Goal: Information Seeking & Learning: Learn about a topic

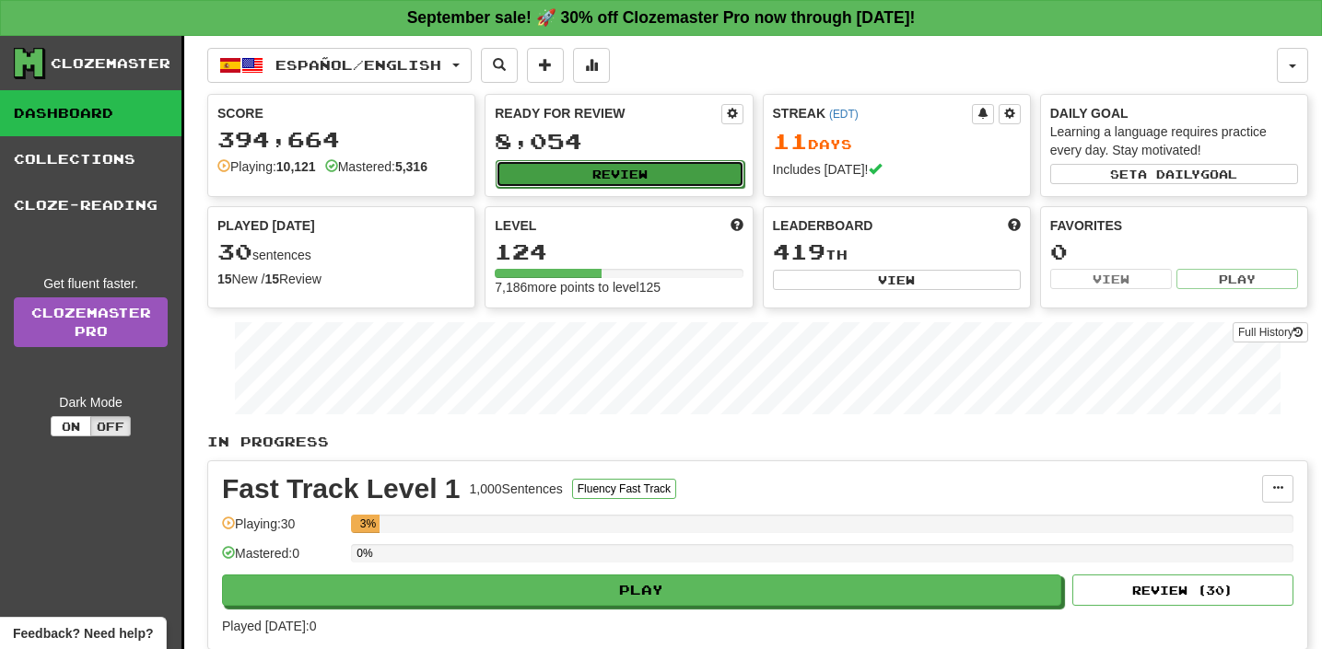
click at [622, 177] on button "Review" at bounding box center [620, 174] width 248 height 28
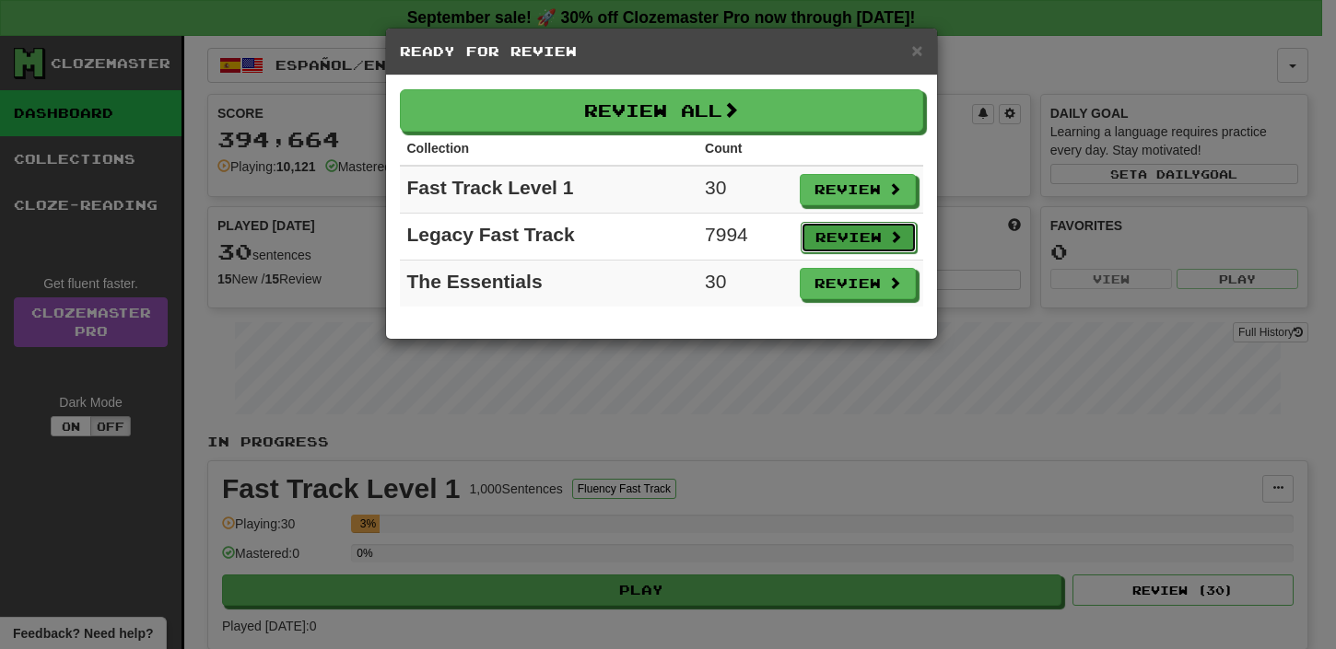
click at [839, 241] on button "Review" at bounding box center [858, 237] width 116 height 31
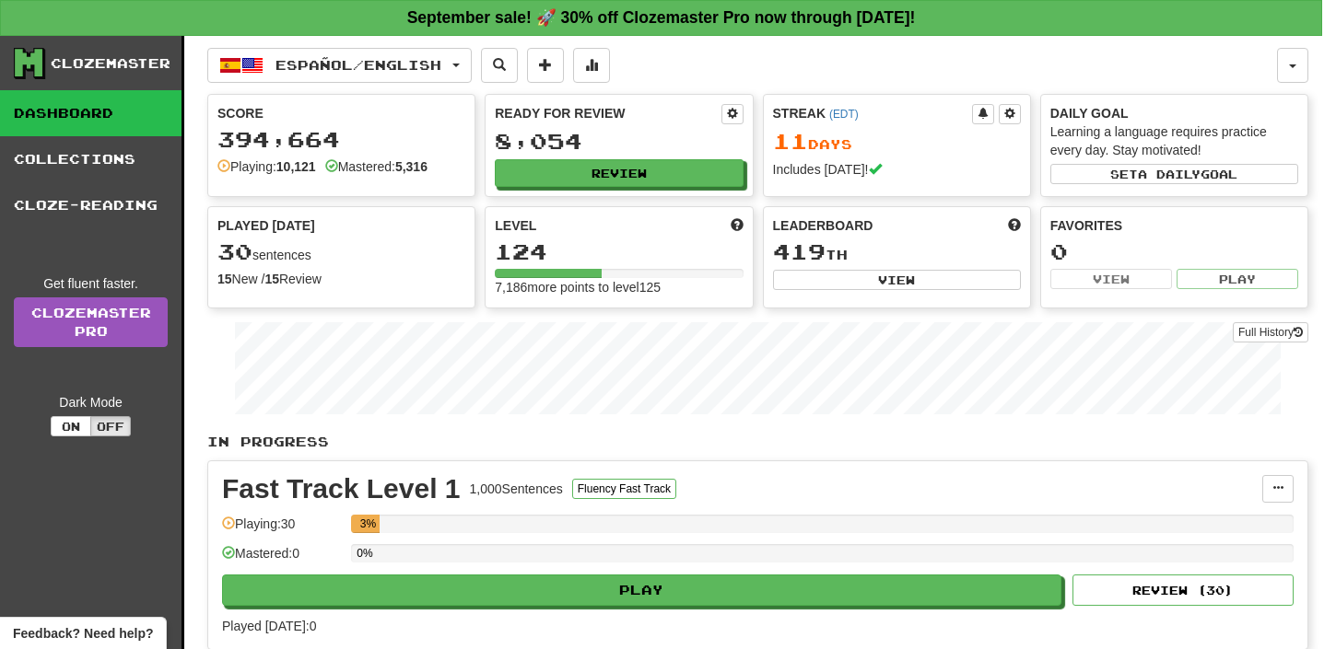
select select "**"
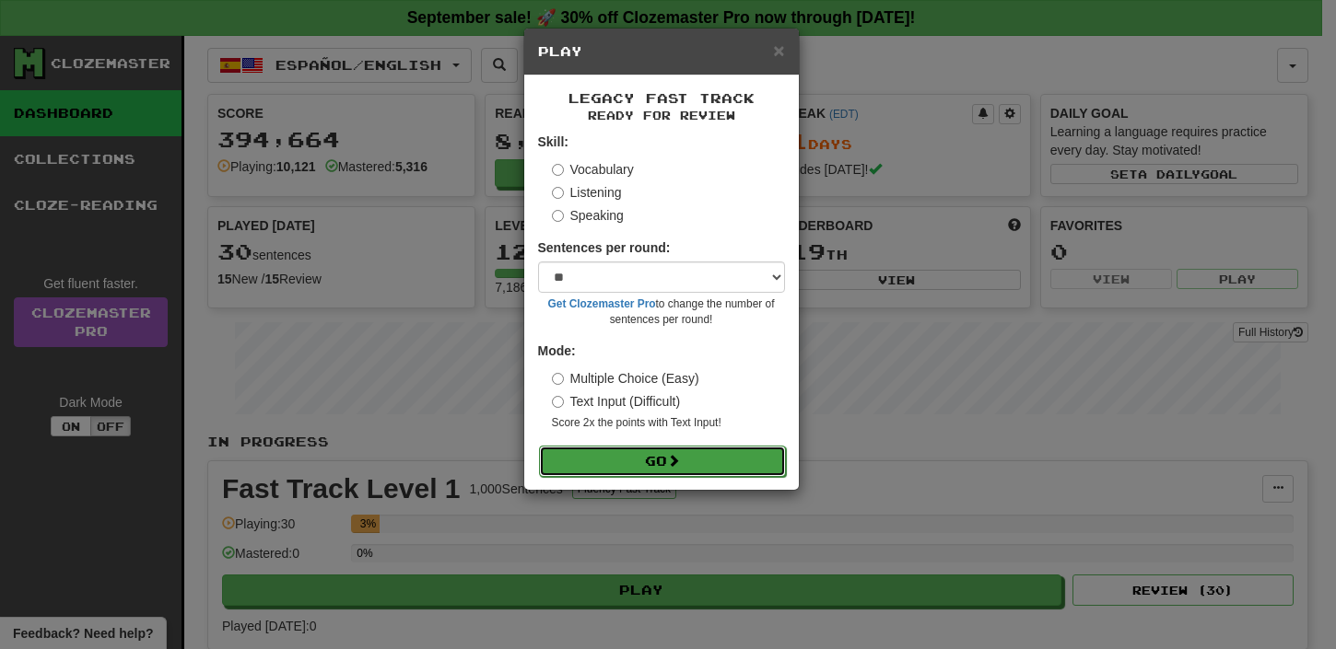
click at [680, 466] on span at bounding box center [673, 460] width 13 height 13
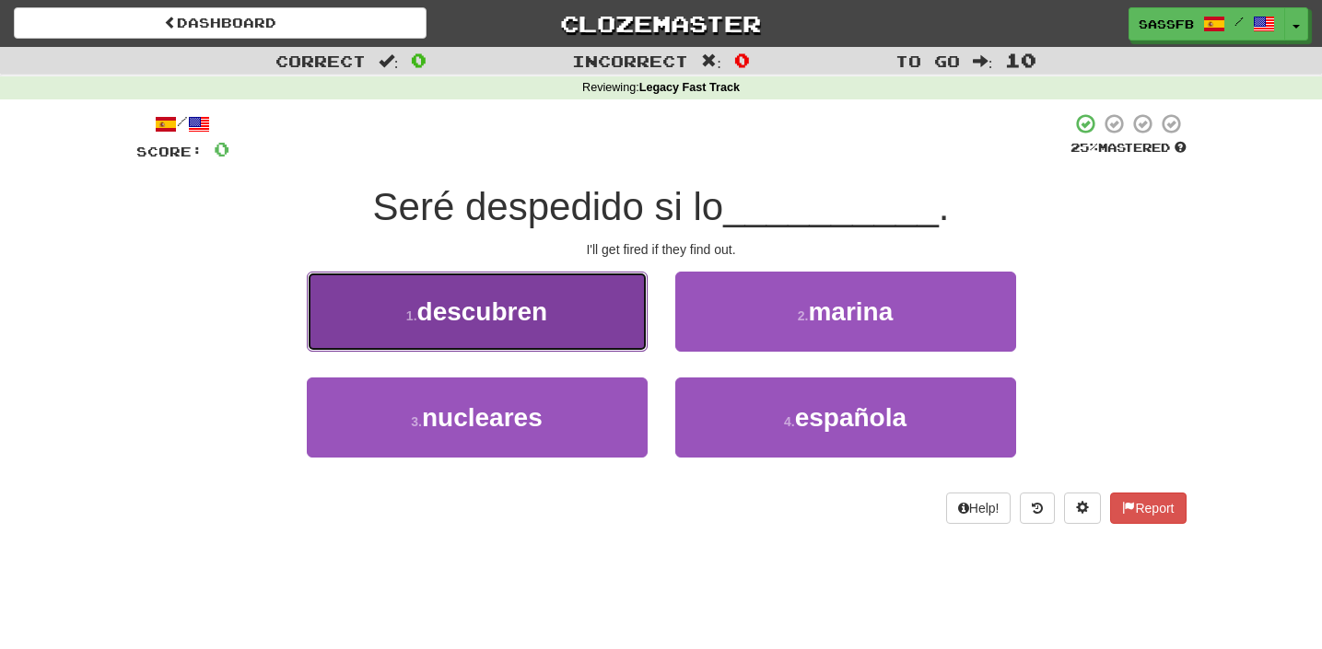
click at [530, 310] on span "descubren" at bounding box center [482, 312] width 131 height 29
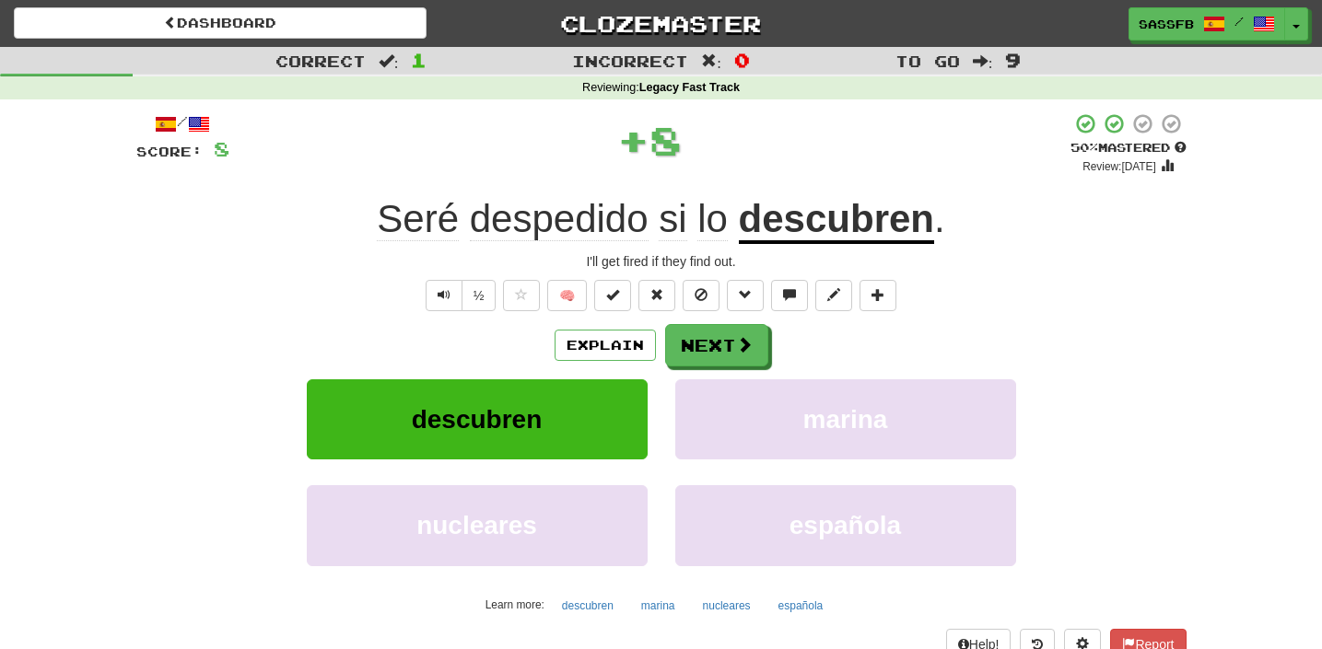
click at [786, 371] on div "Explain Next descubren marina nucleares española Learn more: descubren marina n…" at bounding box center [661, 472] width 1050 height 296
click at [712, 338] on button "Next" at bounding box center [717, 346] width 103 height 42
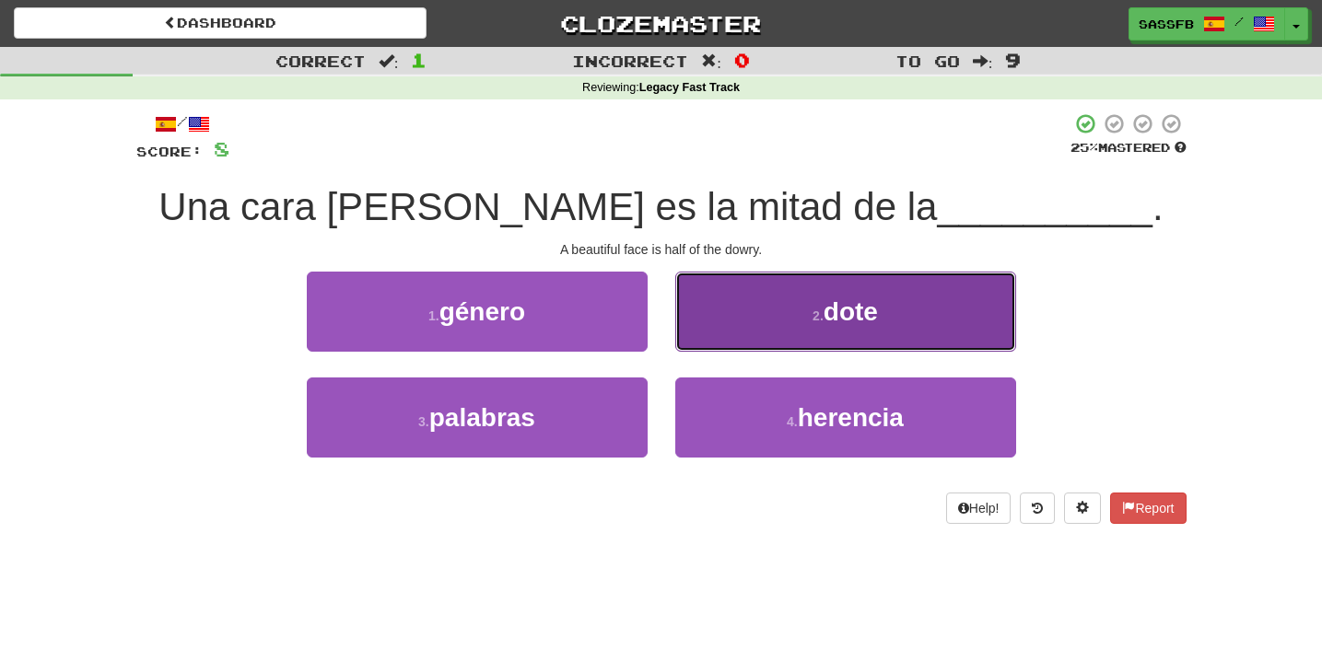
click at [709, 302] on button "2 . dote" at bounding box center [845, 312] width 341 height 80
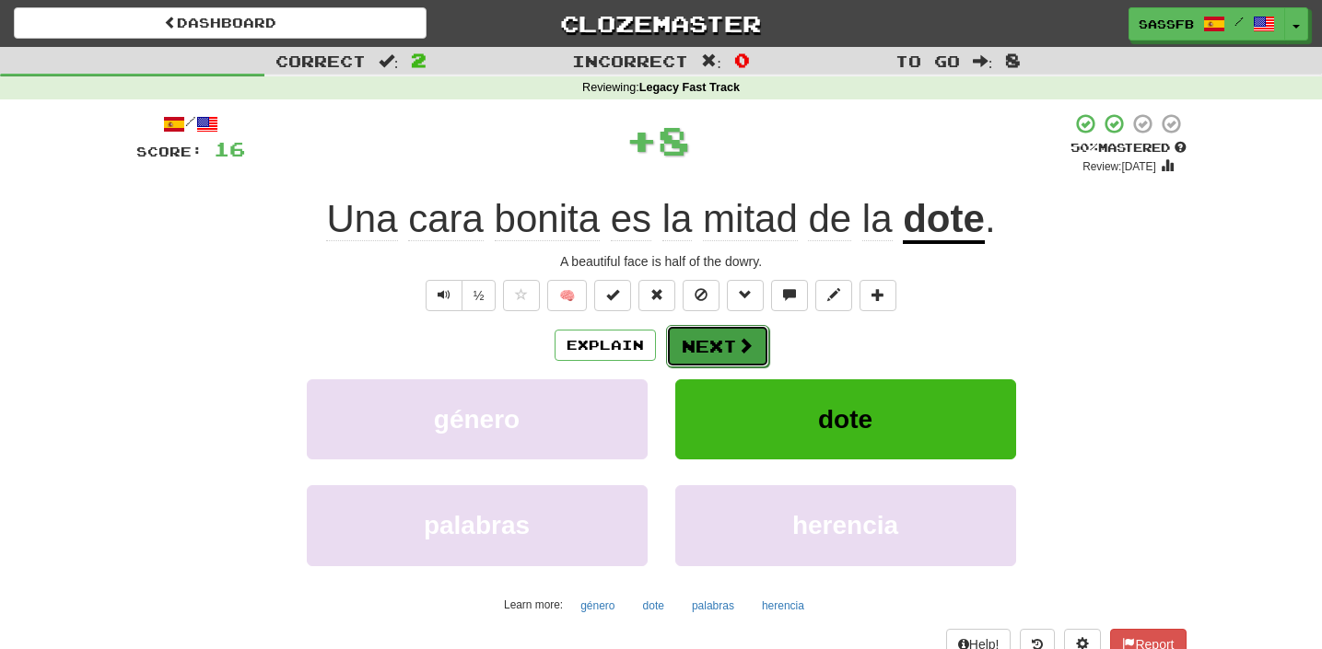
click at [703, 350] on button "Next" at bounding box center [717, 346] width 103 height 42
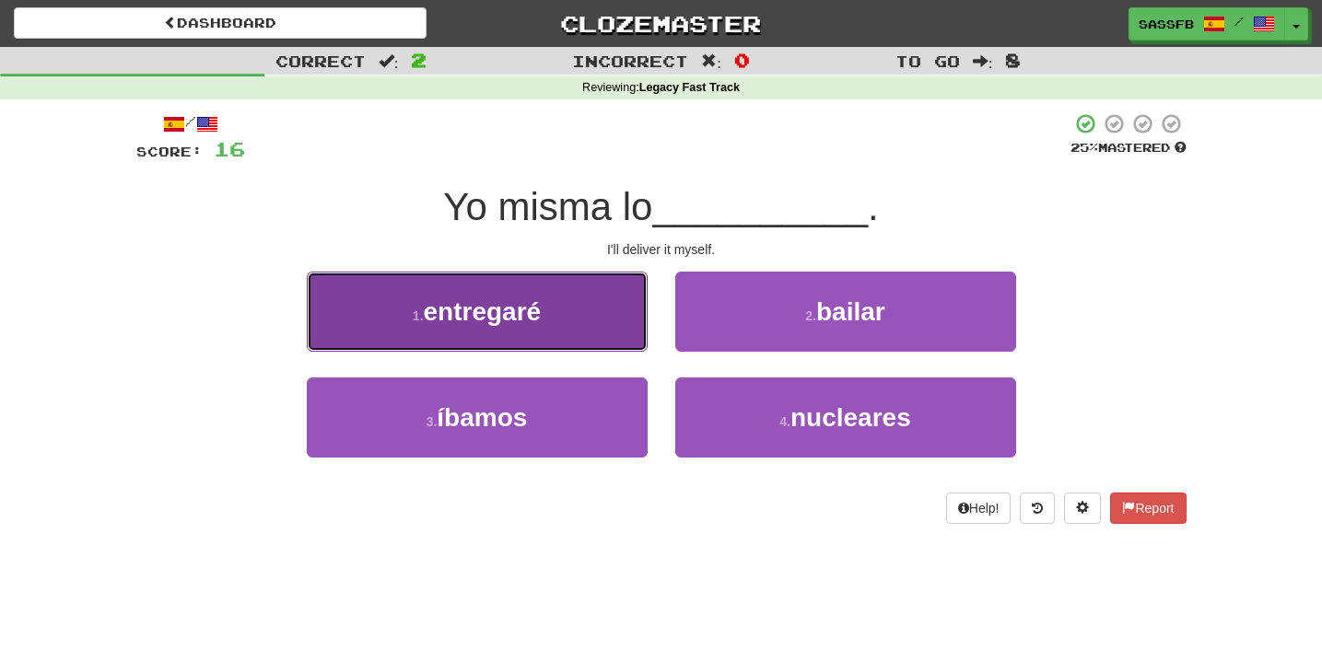
click at [503, 317] on span "entregaré" at bounding box center [483, 312] width 118 height 29
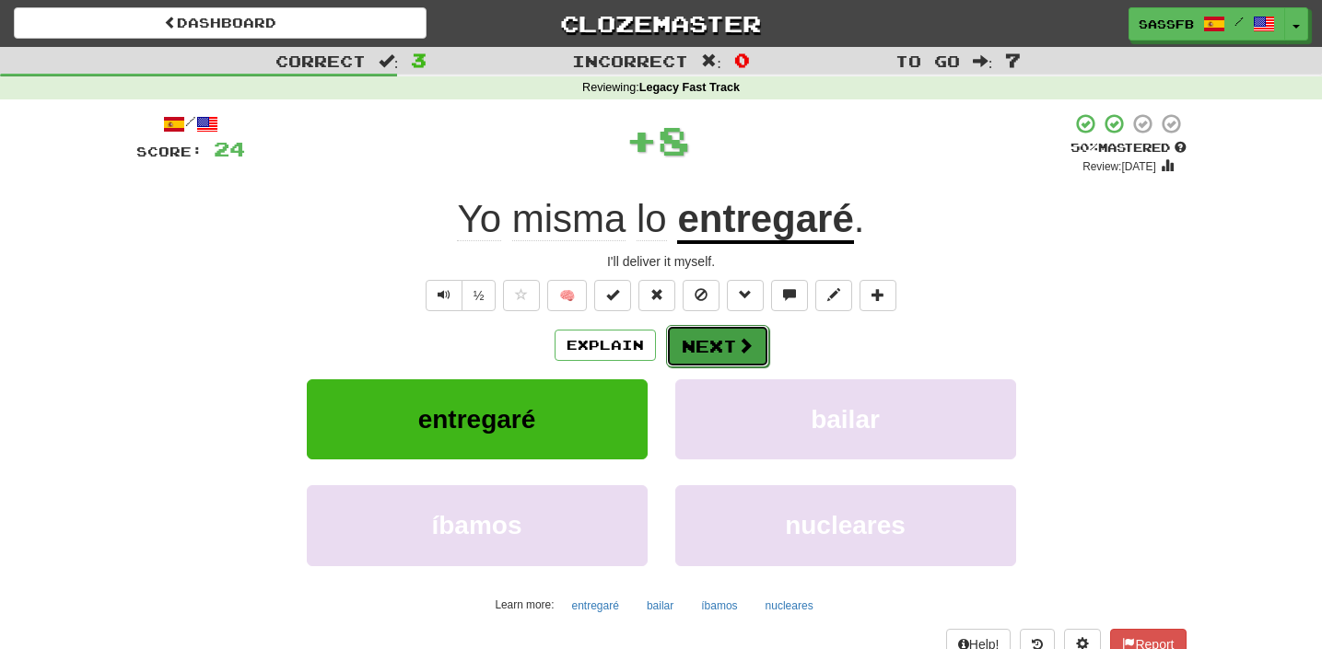
click at [693, 343] on button "Next" at bounding box center [717, 346] width 103 height 42
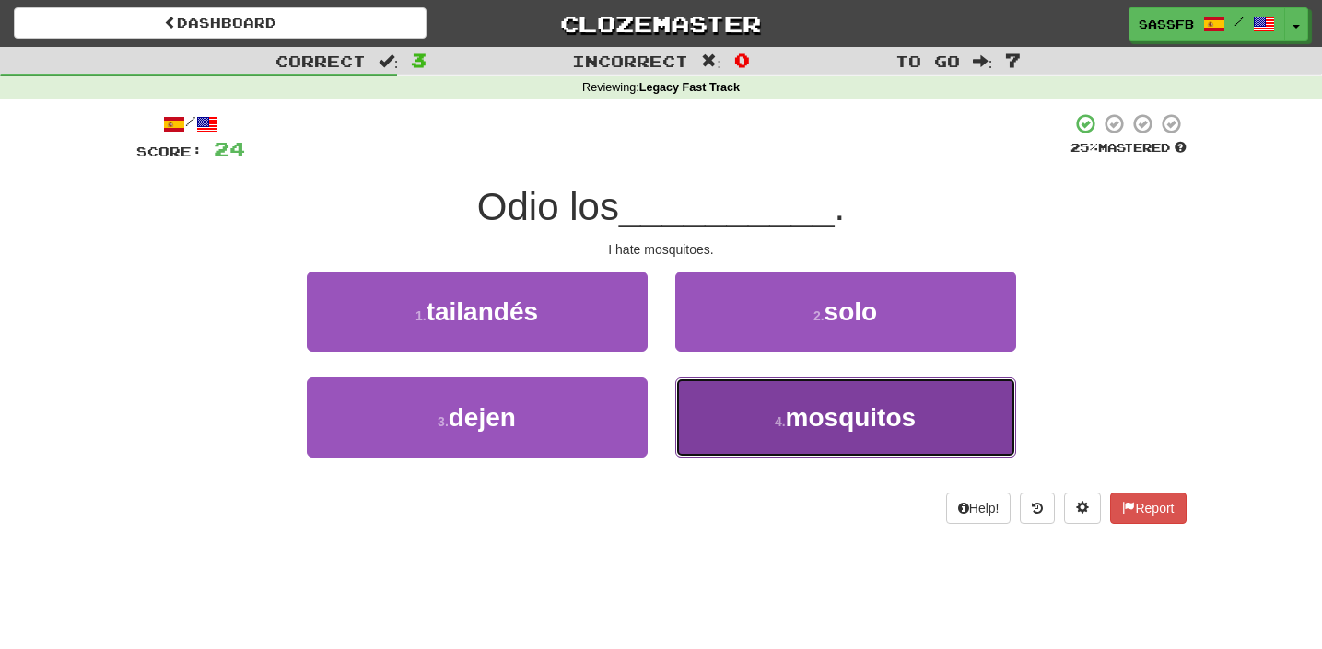
click at [811, 435] on button "4 . mosquitos" at bounding box center [845, 418] width 341 height 80
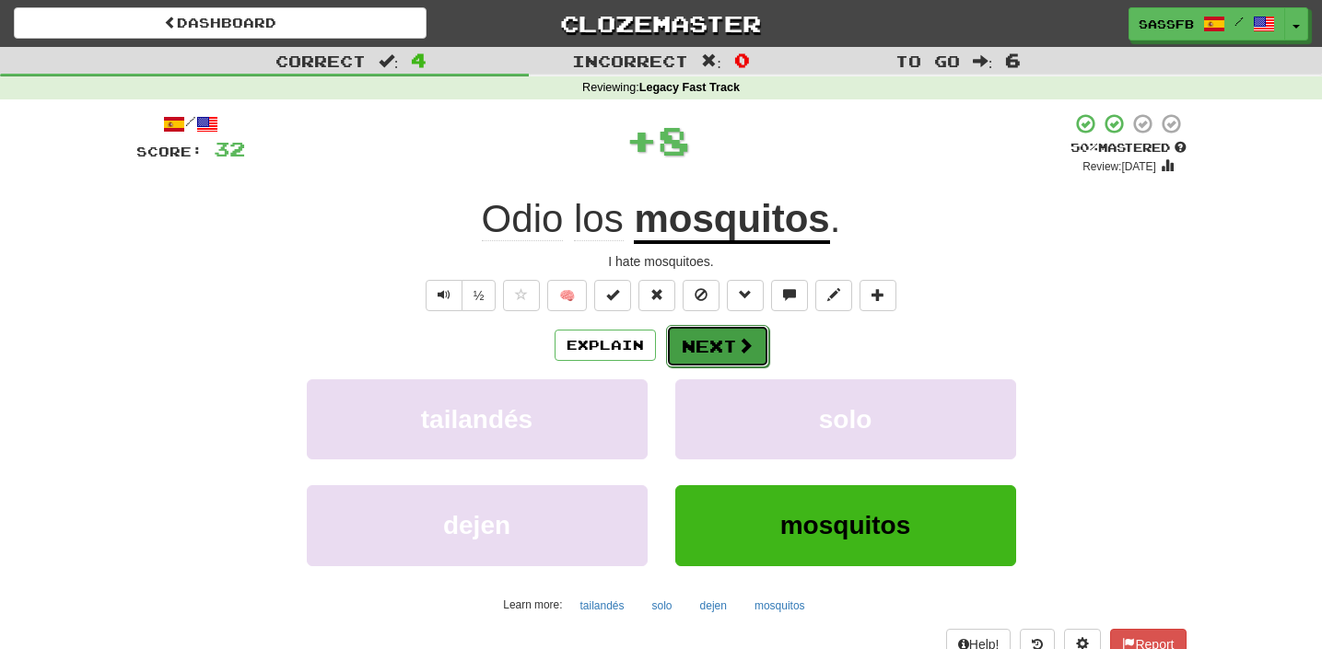
click at [714, 352] on button "Next" at bounding box center [717, 346] width 103 height 42
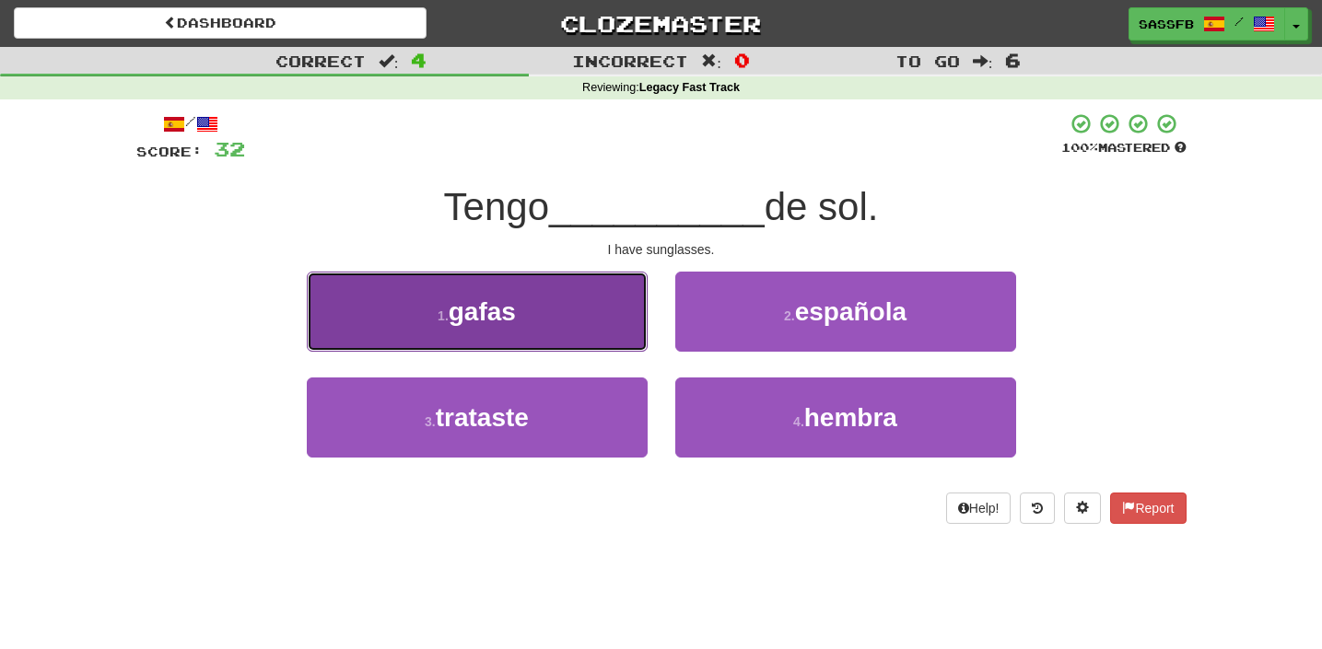
click at [339, 309] on button "1 . gafas" at bounding box center [477, 312] width 341 height 80
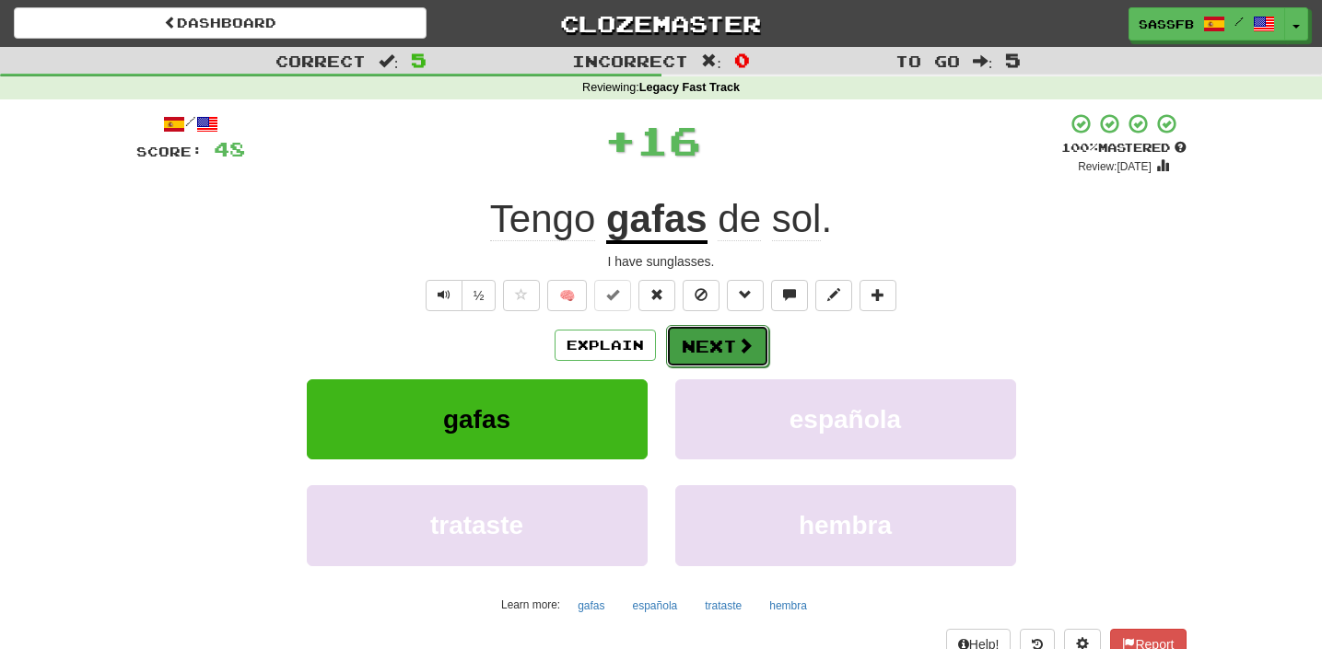
click at [715, 366] on button "Next" at bounding box center [717, 346] width 103 height 42
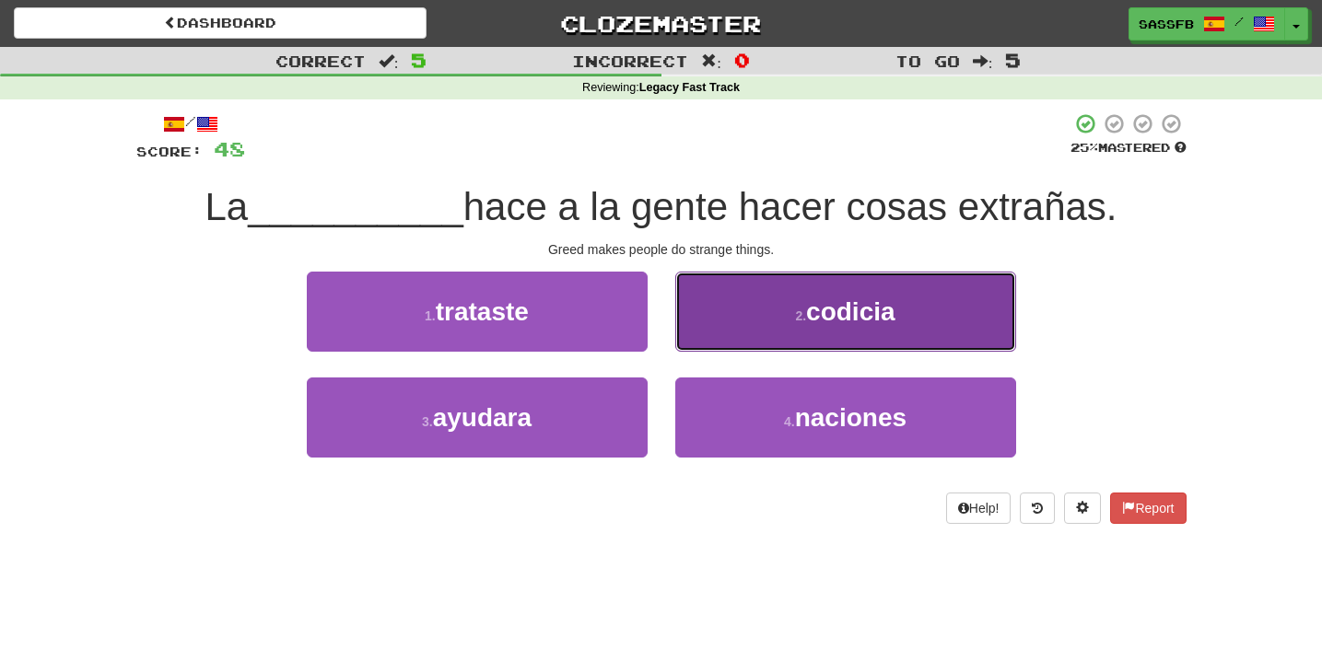
click at [820, 329] on button "2 . codicia" at bounding box center [845, 312] width 341 height 80
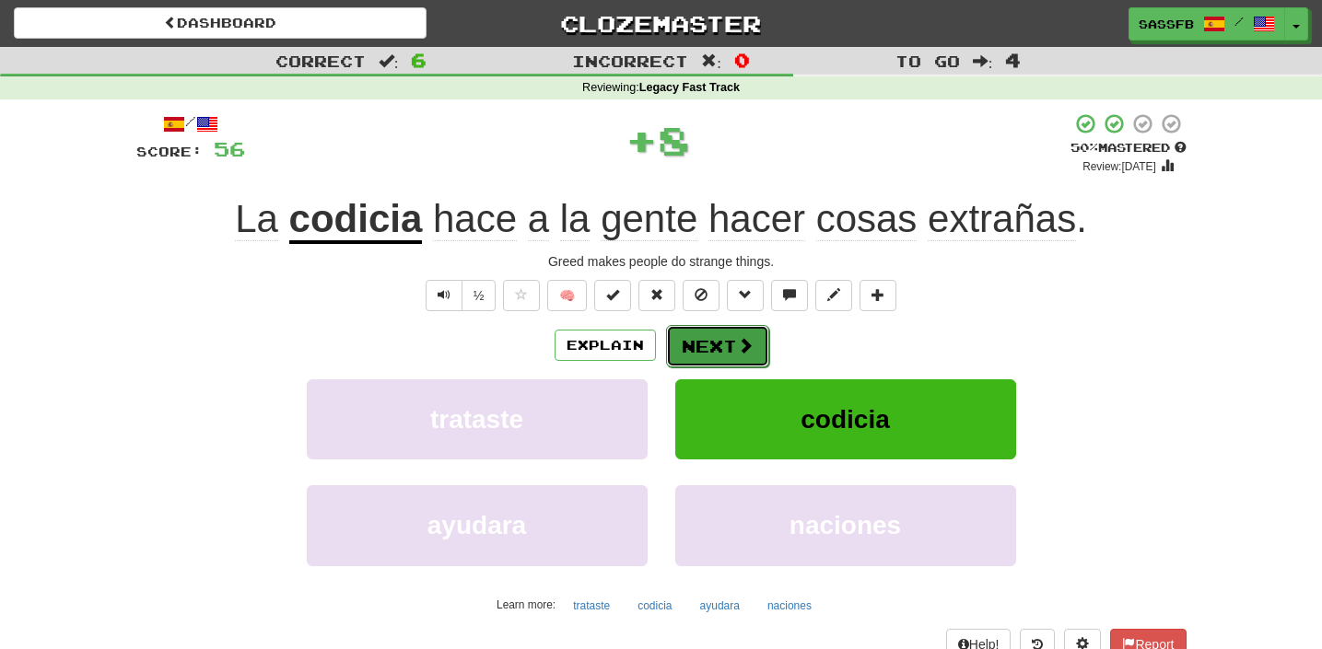
click at [751, 341] on span at bounding box center [745, 345] width 17 height 17
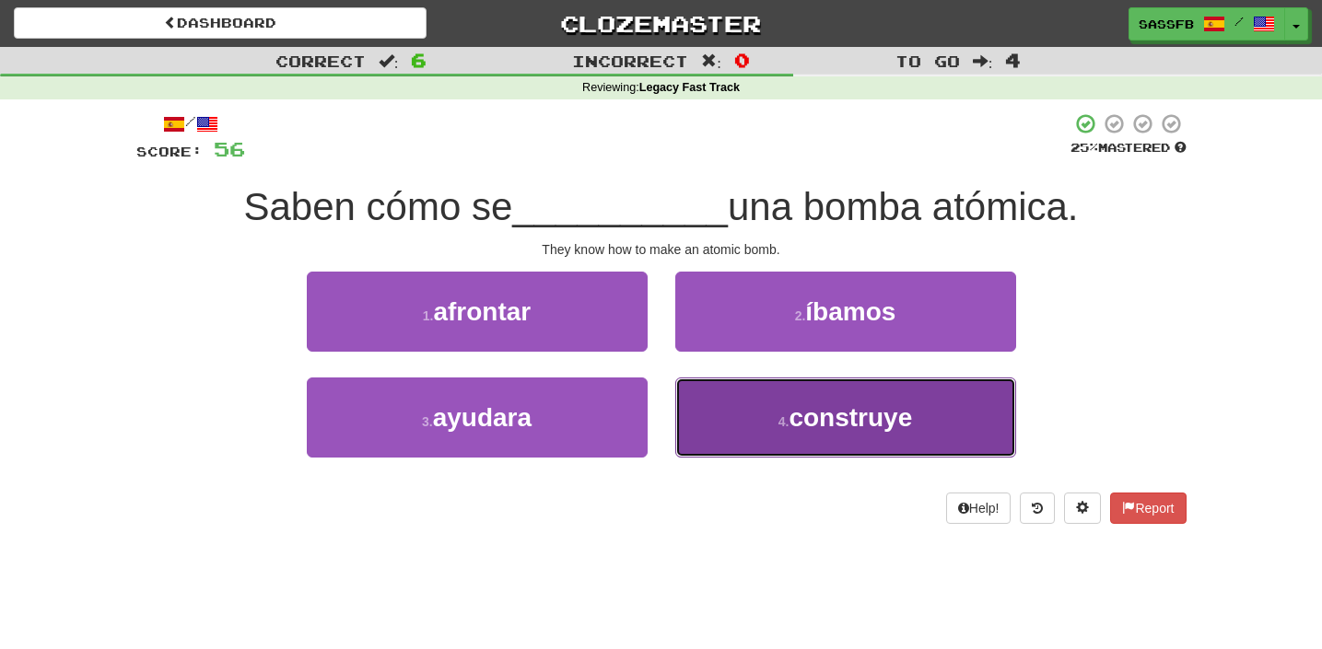
click at [787, 439] on button "4 . construye" at bounding box center [845, 418] width 341 height 80
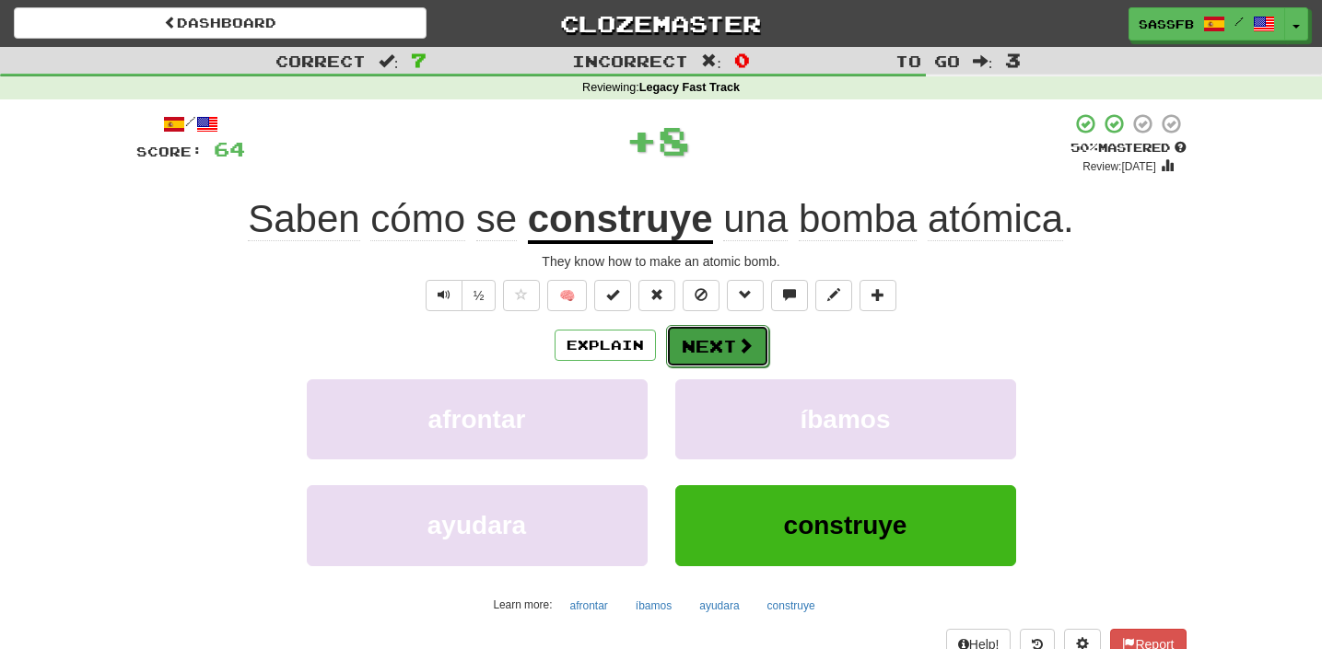
click at [700, 344] on button "Next" at bounding box center [717, 346] width 103 height 42
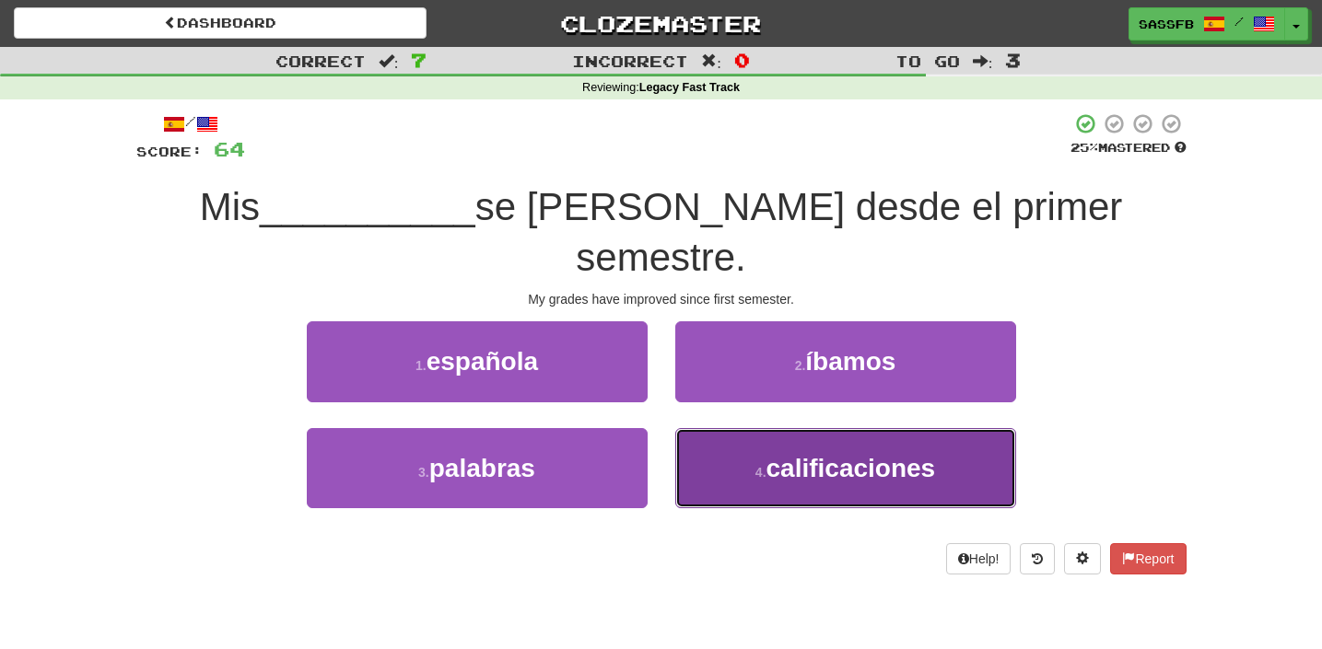
click at [865, 437] on button "4 . calificaciones" at bounding box center [845, 468] width 341 height 80
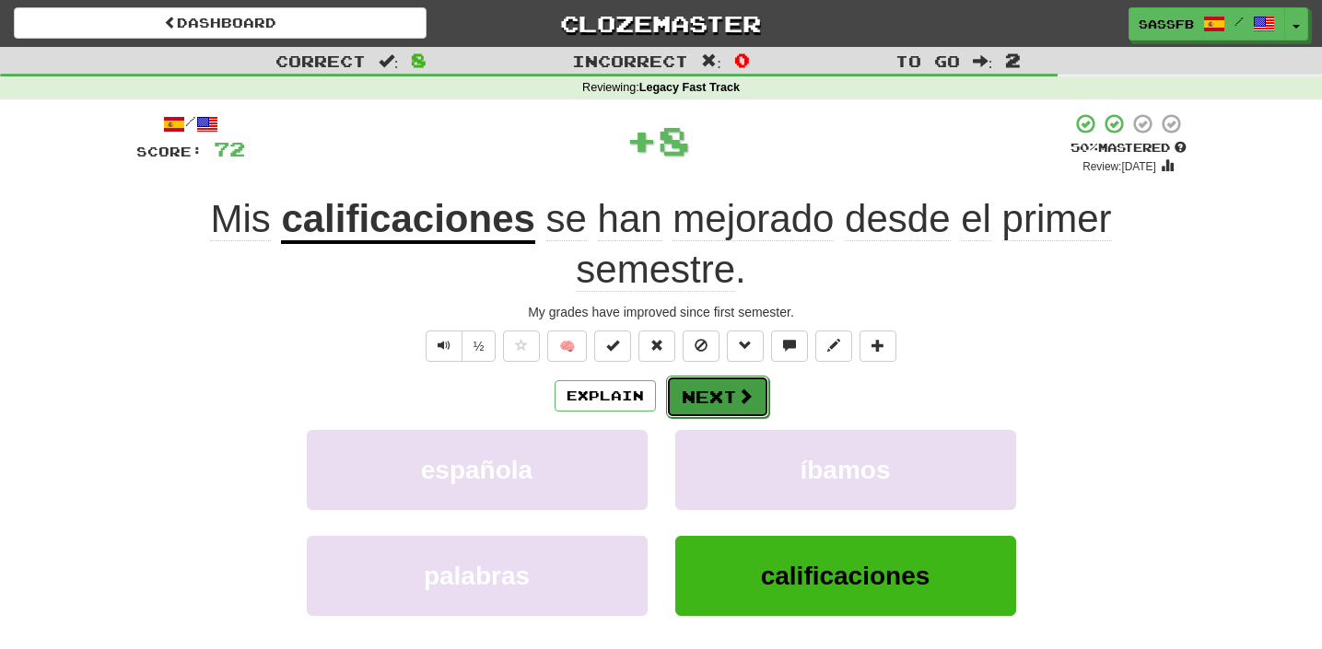
click at [694, 404] on button "Next" at bounding box center [717, 397] width 103 height 42
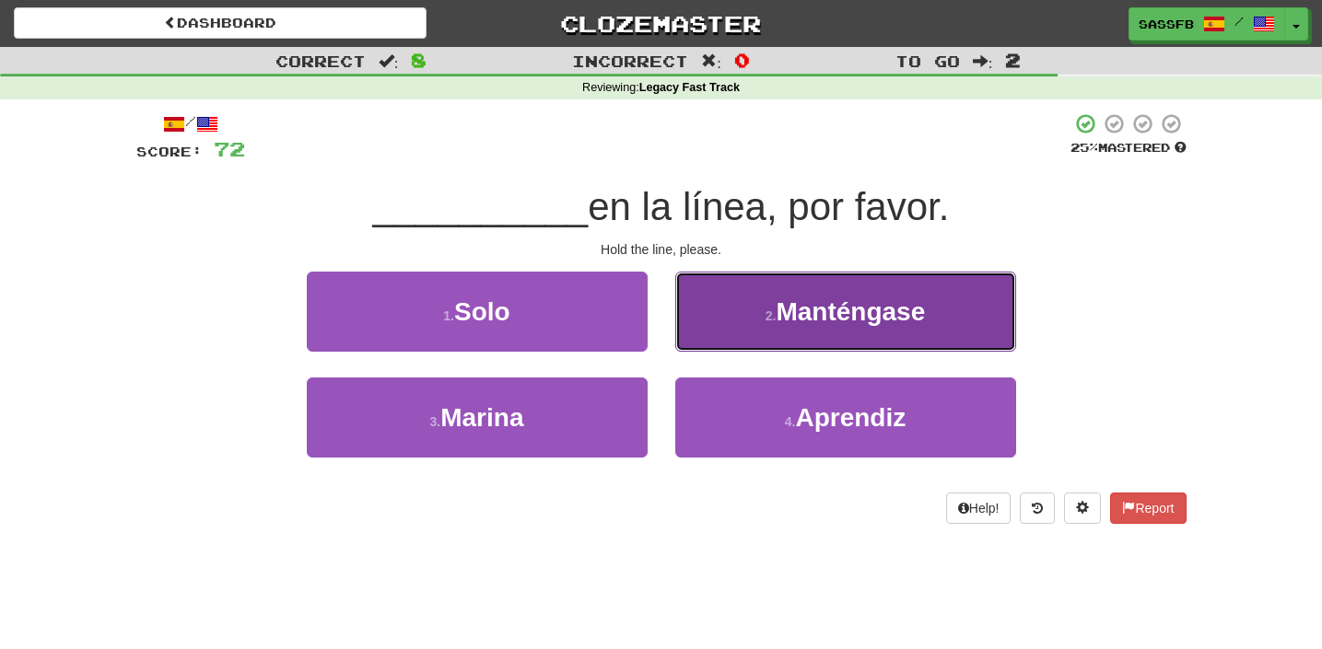
click at [787, 329] on button "2 . Manténgase" at bounding box center [845, 312] width 341 height 80
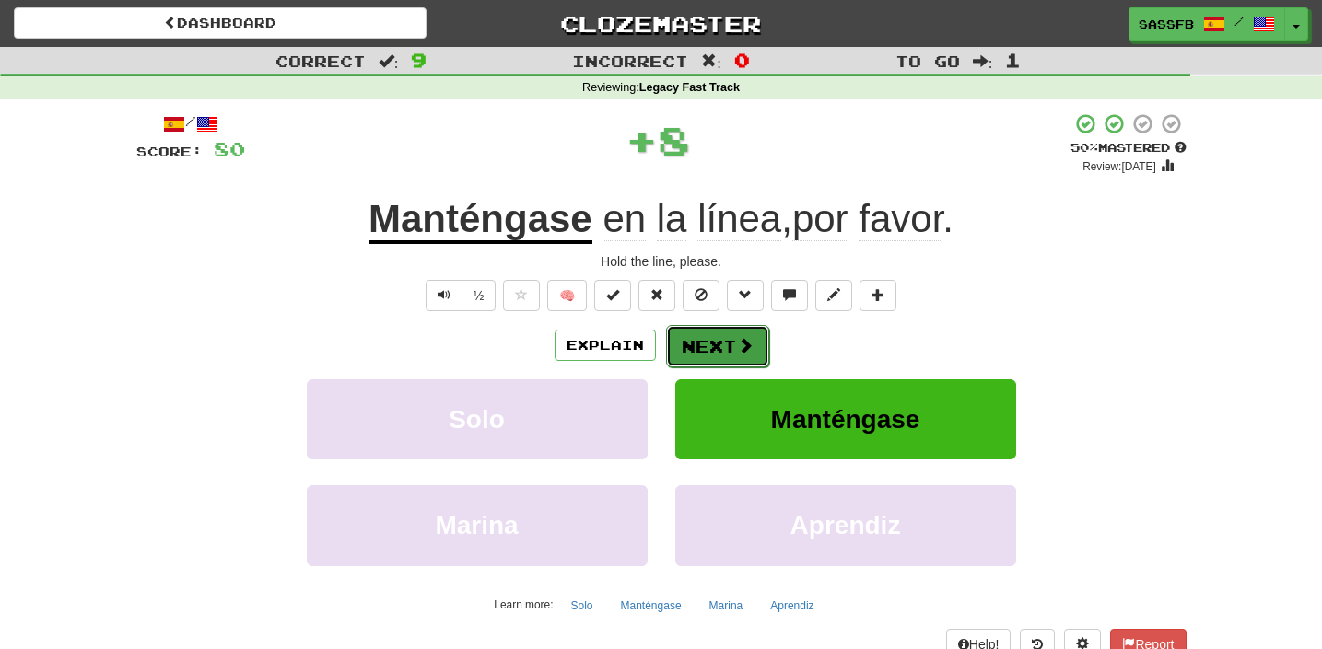
click at [726, 339] on button "Next" at bounding box center [717, 346] width 103 height 42
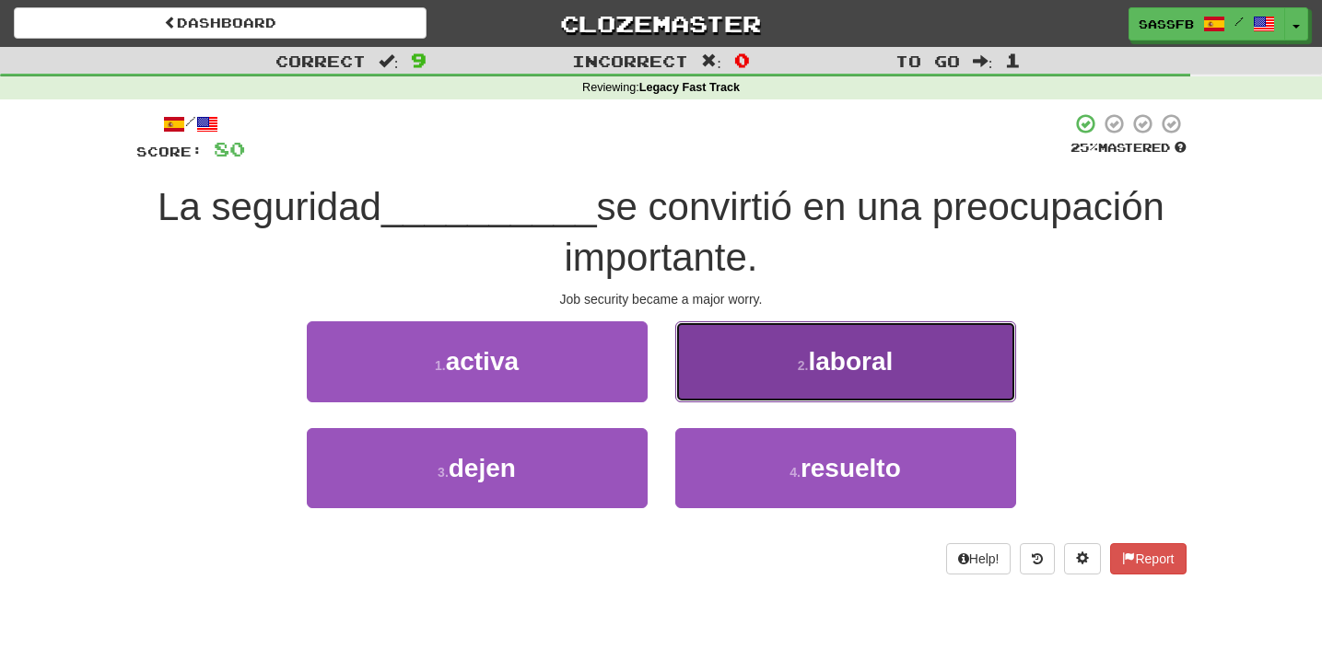
click at [960, 378] on button "2 . laboral" at bounding box center [845, 361] width 341 height 80
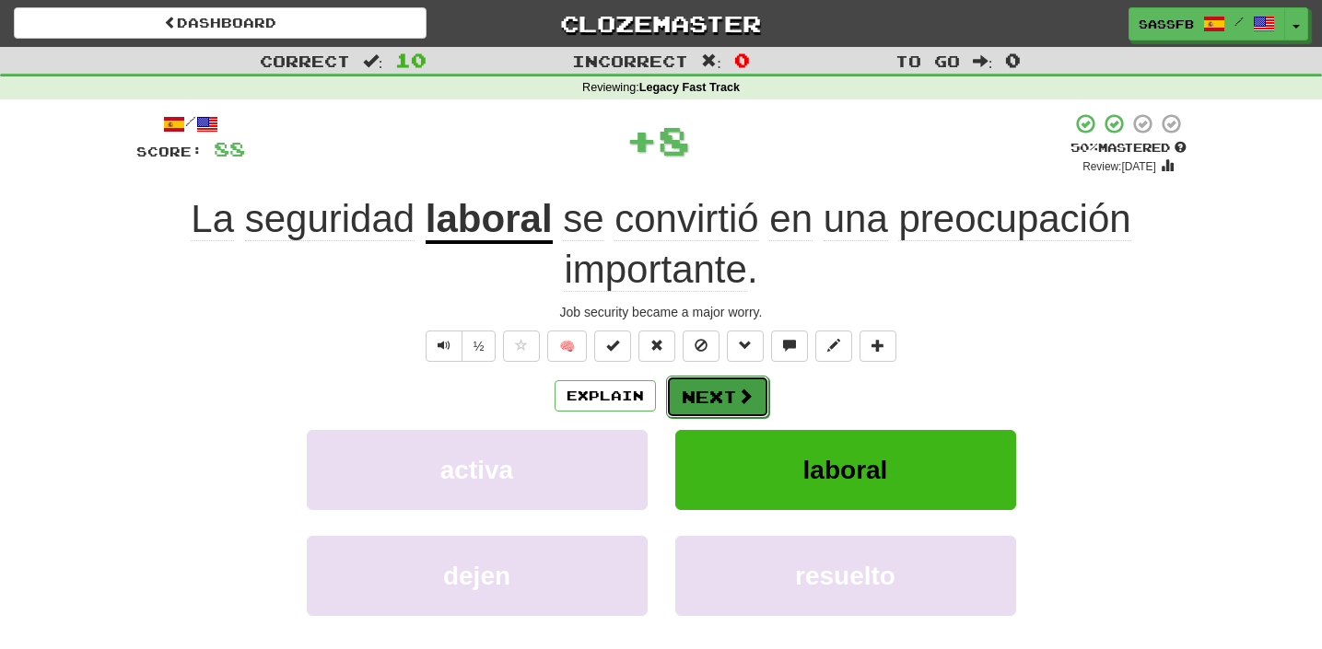
click at [752, 392] on button "Next" at bounding box center [717, 397] width 103 height 42
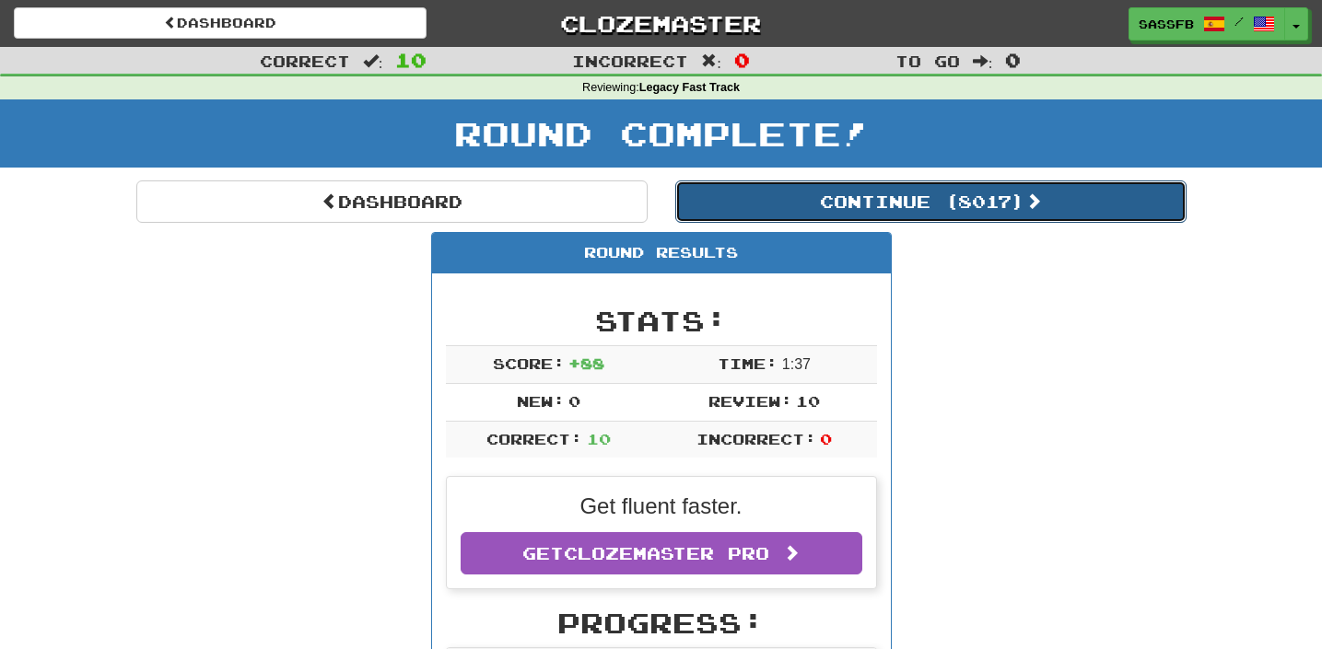
click at [845, 193] on button "Continue ( 8017 )" at bounding box center [930, 202] width 511 height 42
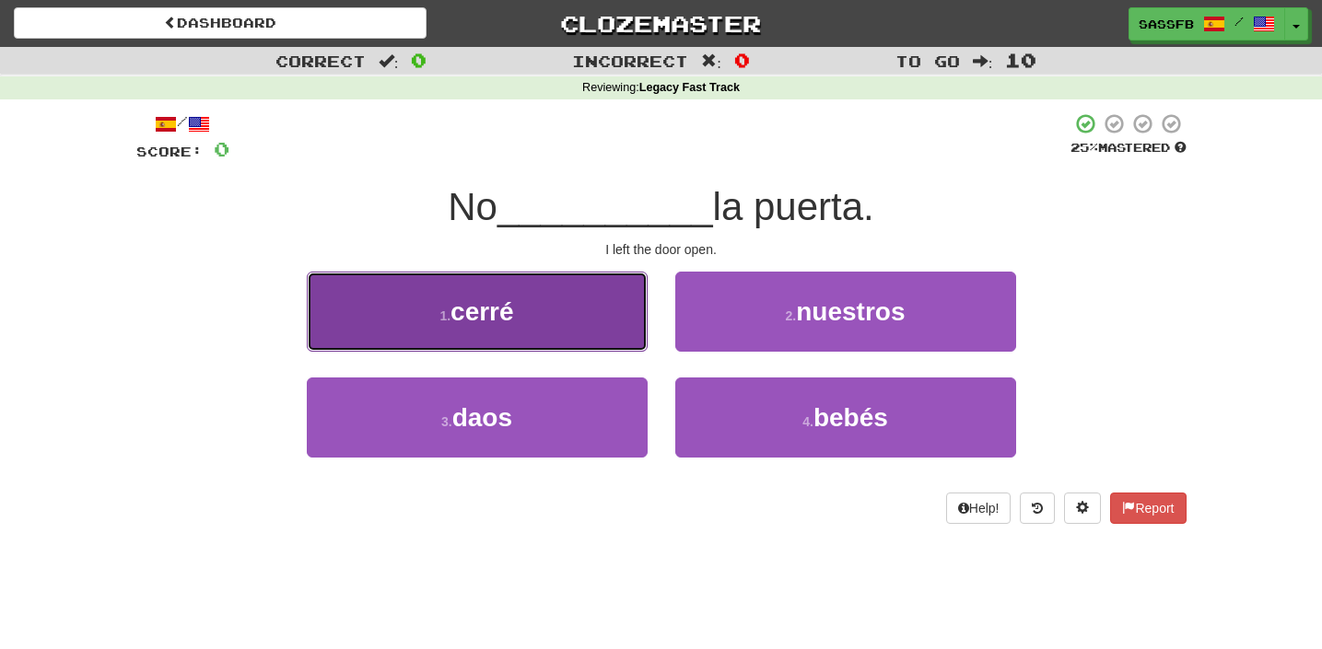
click at [514, 321] on span "cerré" at bounding box center [482, 312] width 64 height 29
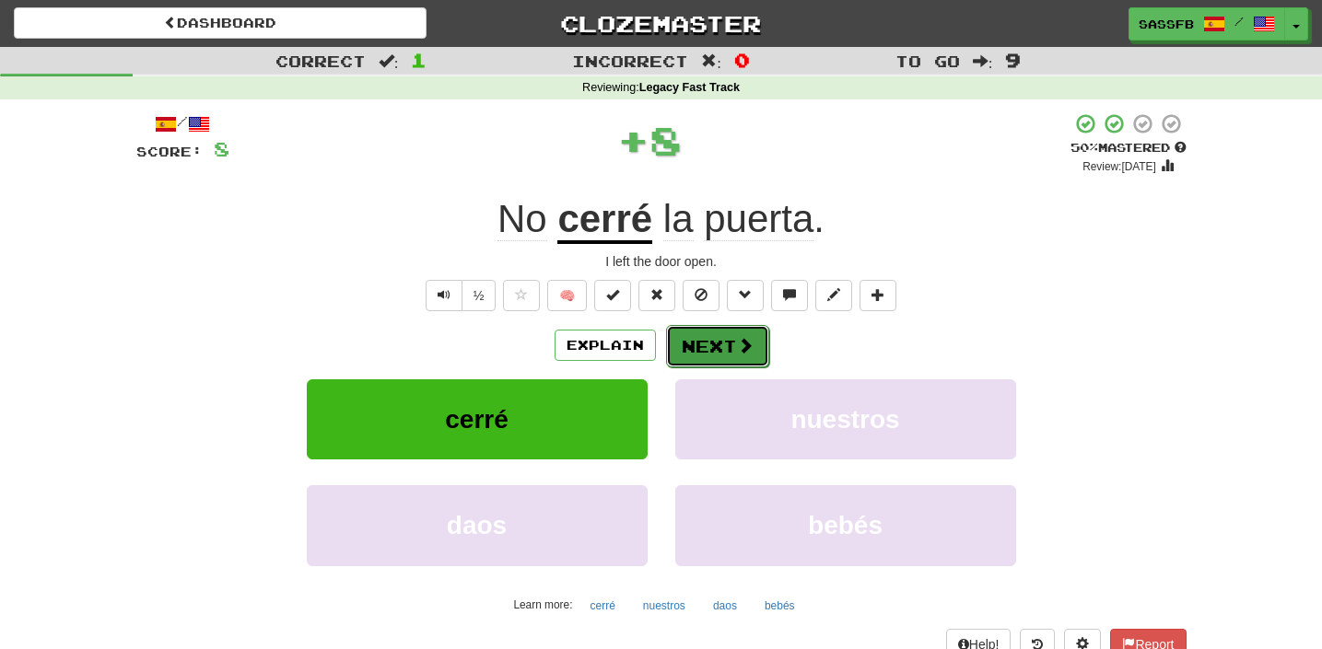
click at [753, 362] on button "Next" at bounding box center [717, 346] width 103 height 42
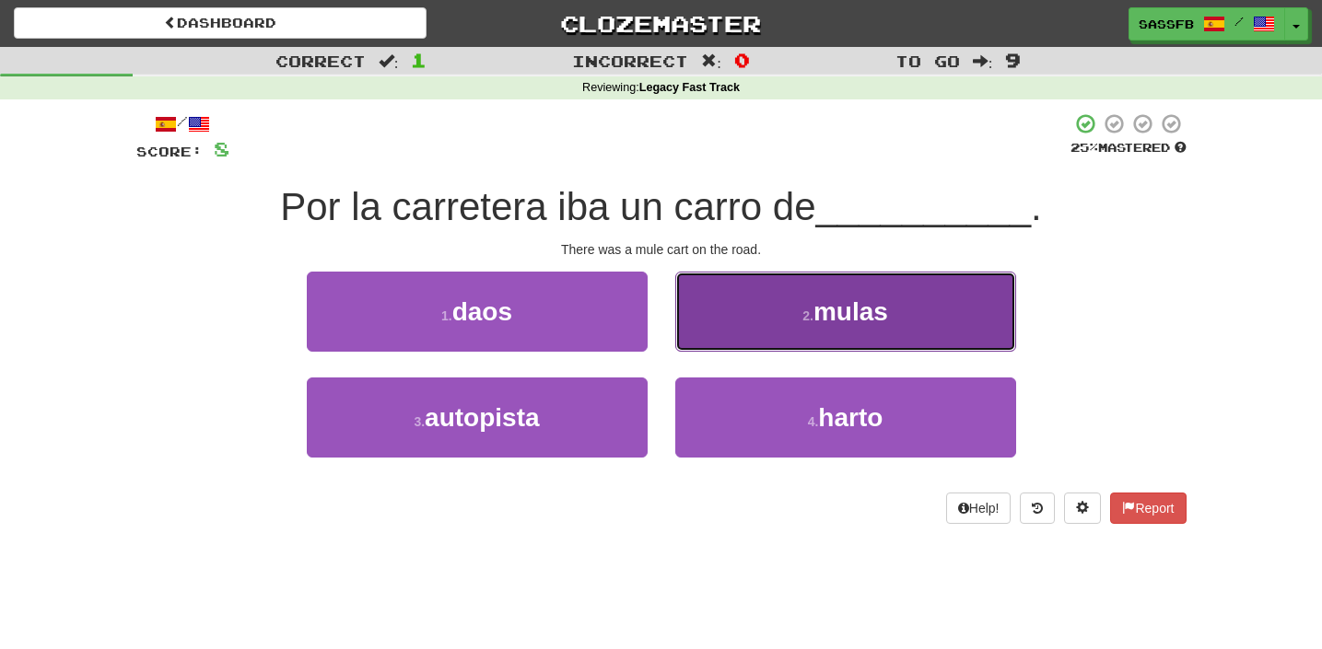
click at [831, 327] on button "2 . mulas" at bounding box center [845, 312] width 341 height 80
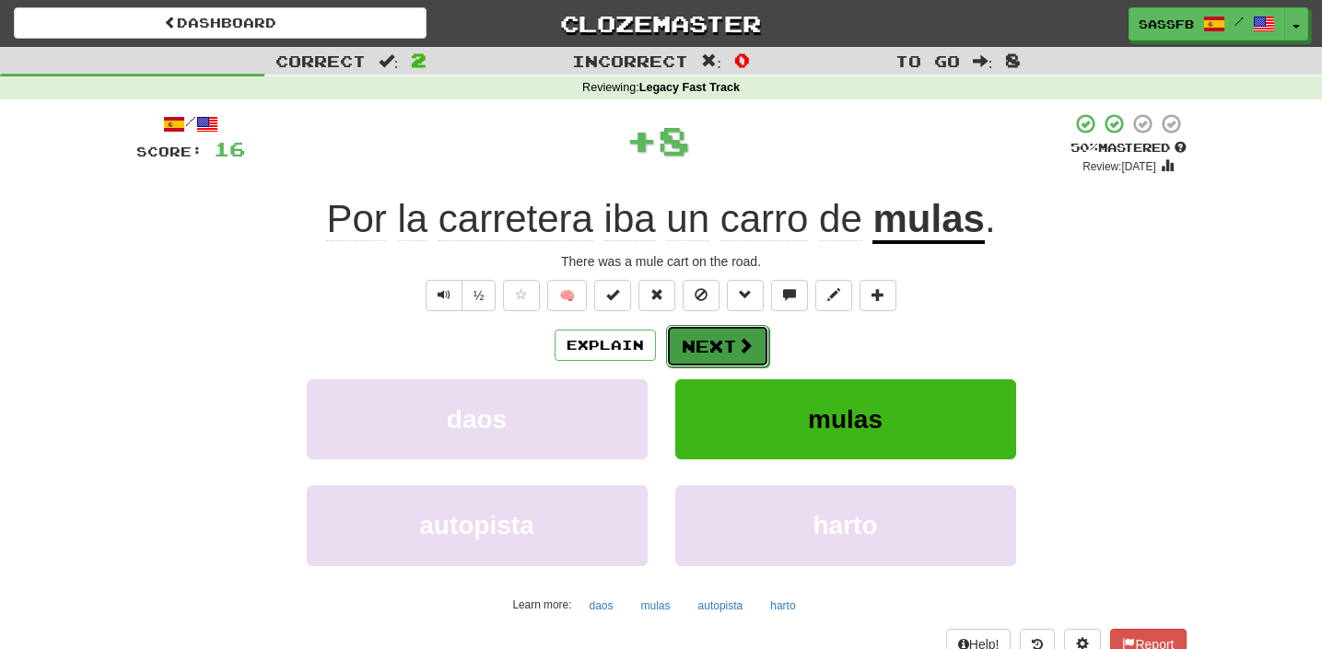
click at [705, 344] on button "Next" at bounding box center [717, 346] width 103 height 42
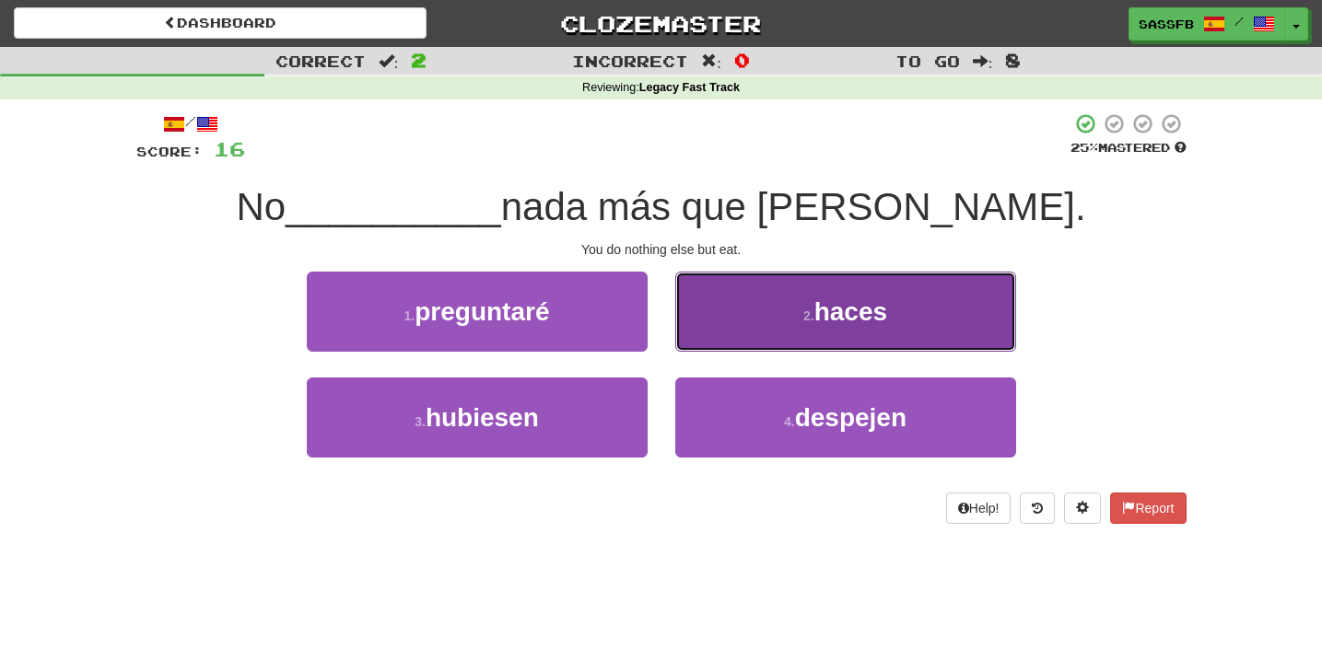
click at [812, 316] on small "2 ." at bounding box center [808, 316] width 11 height 15
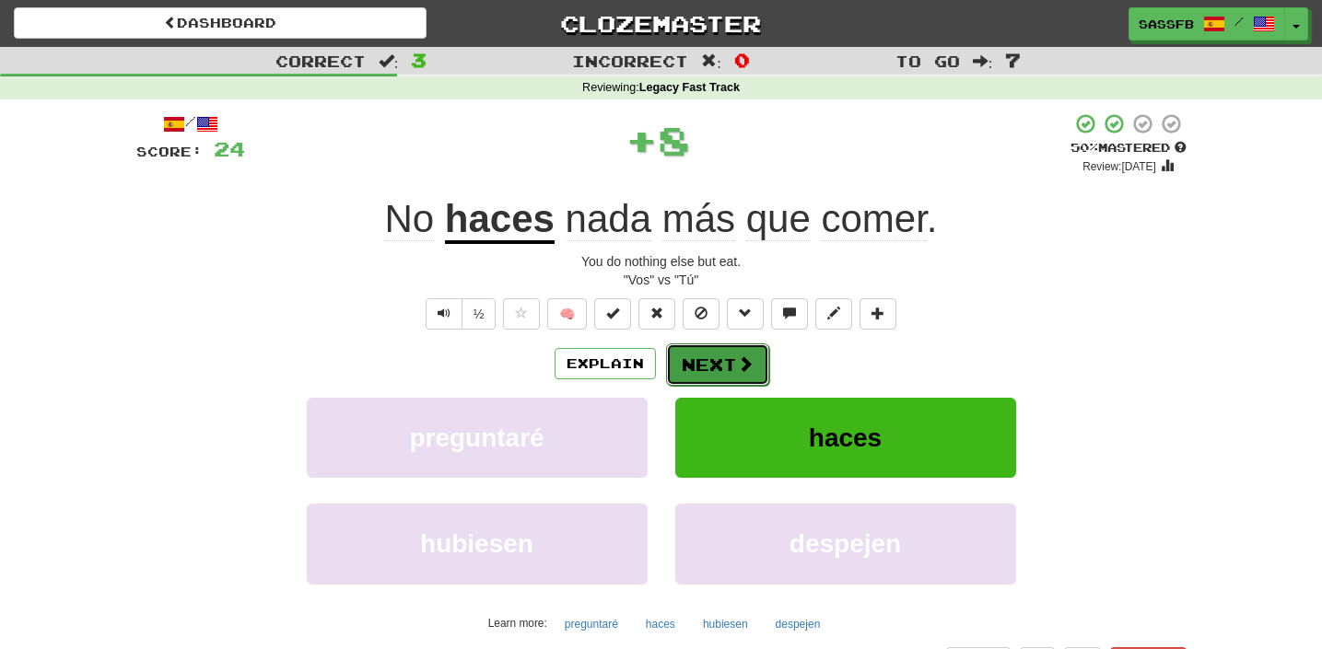
click at [725, 356] on button "Next" at bounding box center [717, 365] width 103 height 42
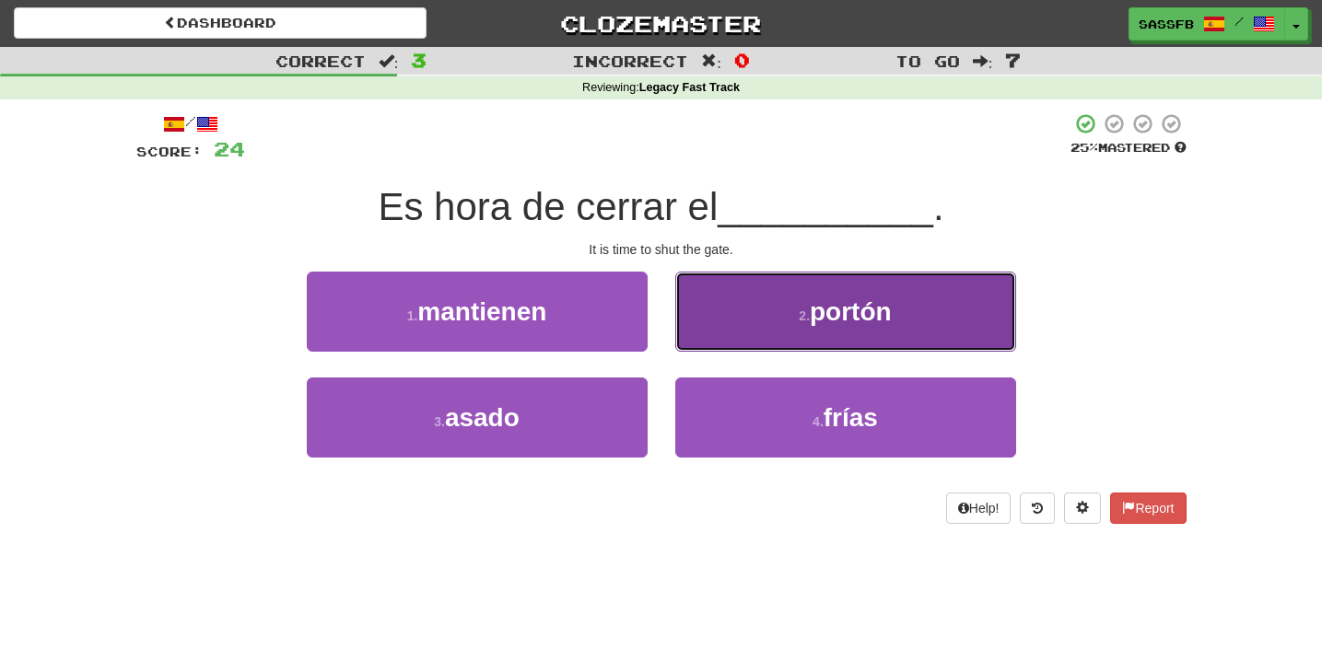
click at [905, 291] on button "2 . portón" at bounding box center [845, 312] width 341 height 80
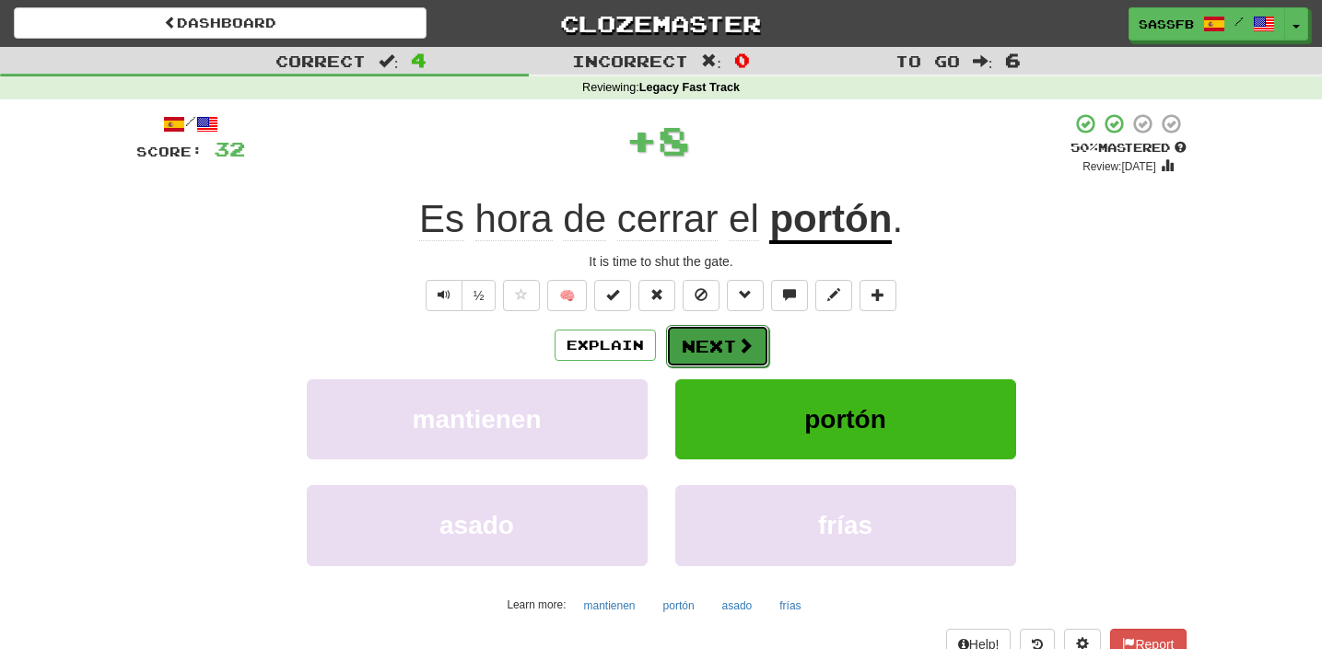
click at [752, 345] on button "Next" at bounding box center [717, 346] width 103 height 42
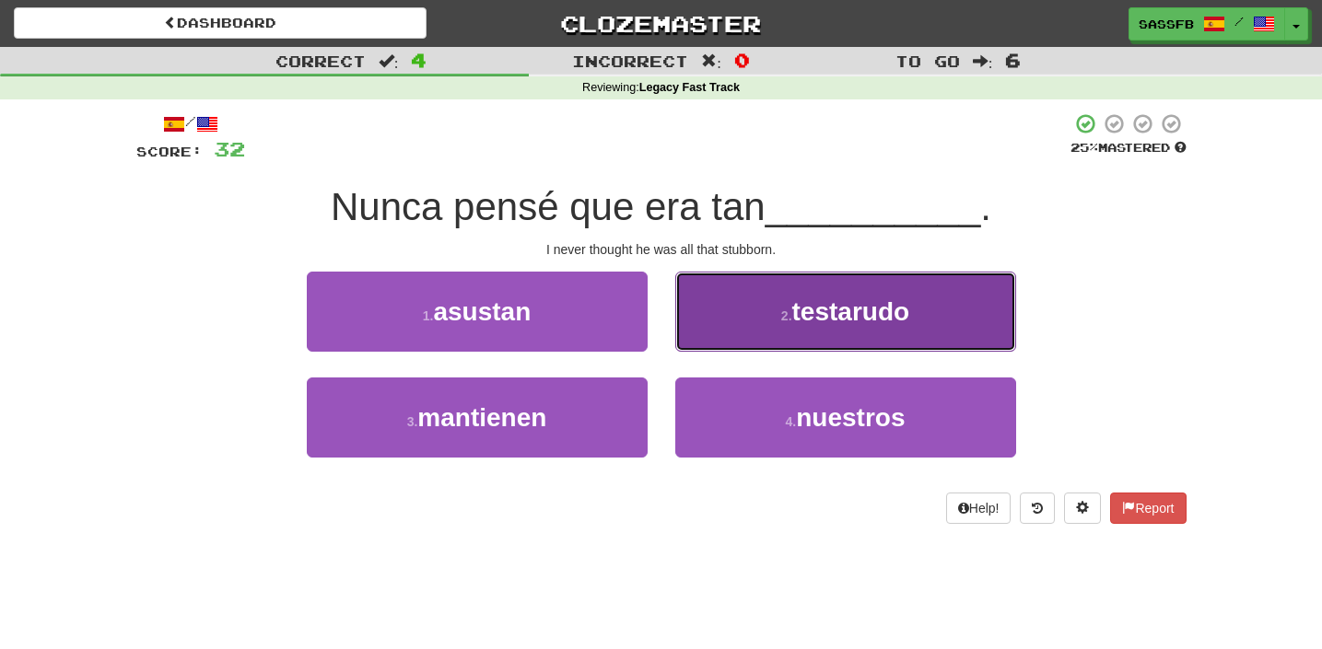
click at [904, 306] on span "testarudo" at bounding box center [851, 312] width 118 height 29
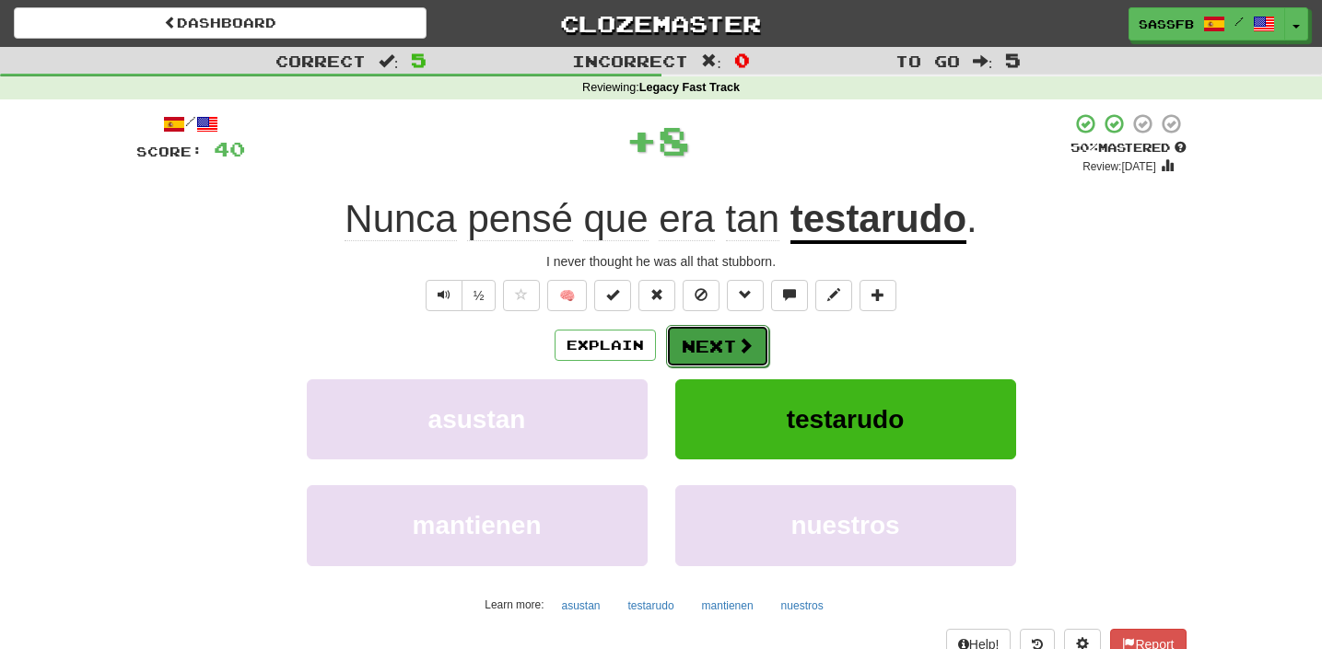
click at [712, 355] on button "Next" at bounding box center [717, 346] width 103 height 42
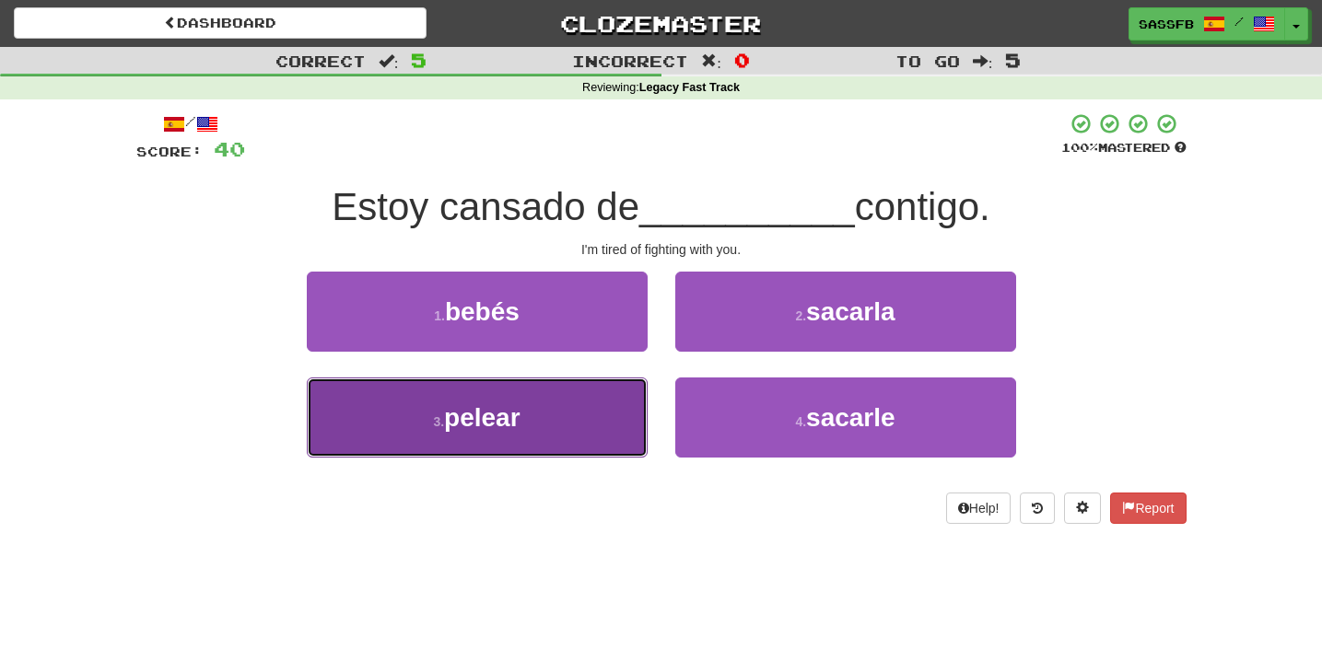
click at [453, 430] on span "pelear" at bounding box center [482, 417] width 76 height 29
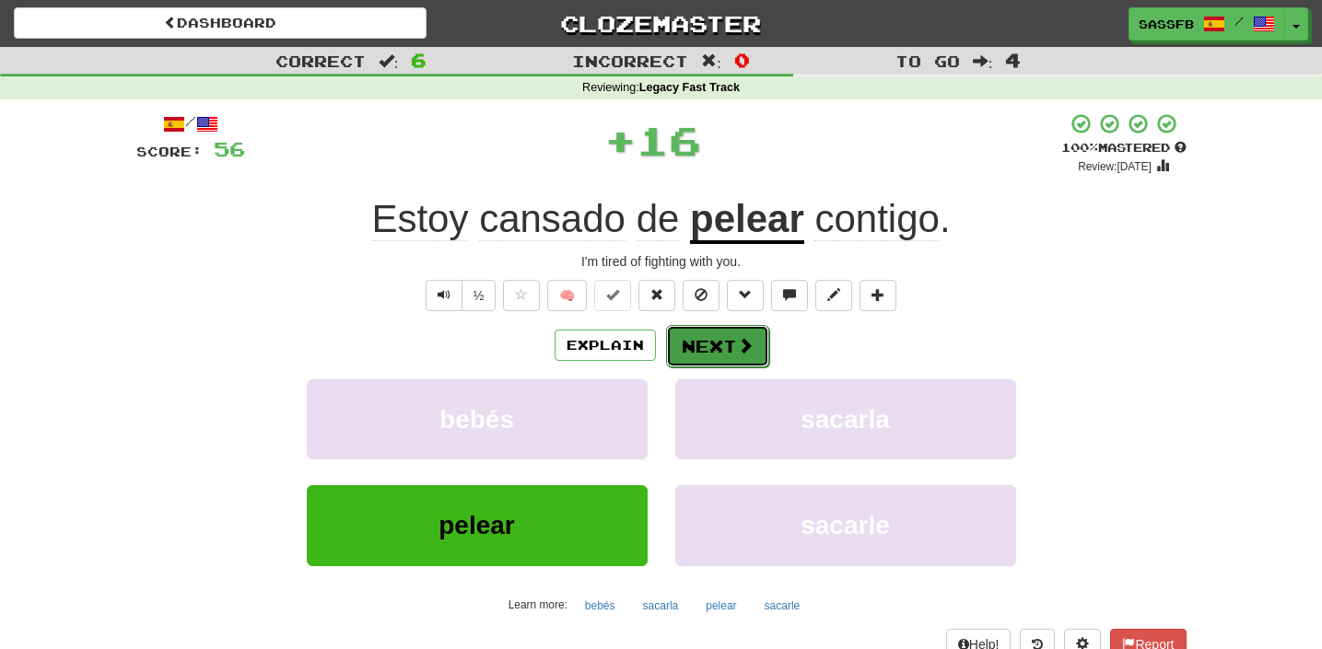
click at [756, 344] on button "Next" at bounding box center [717, 346] width 103 height 42
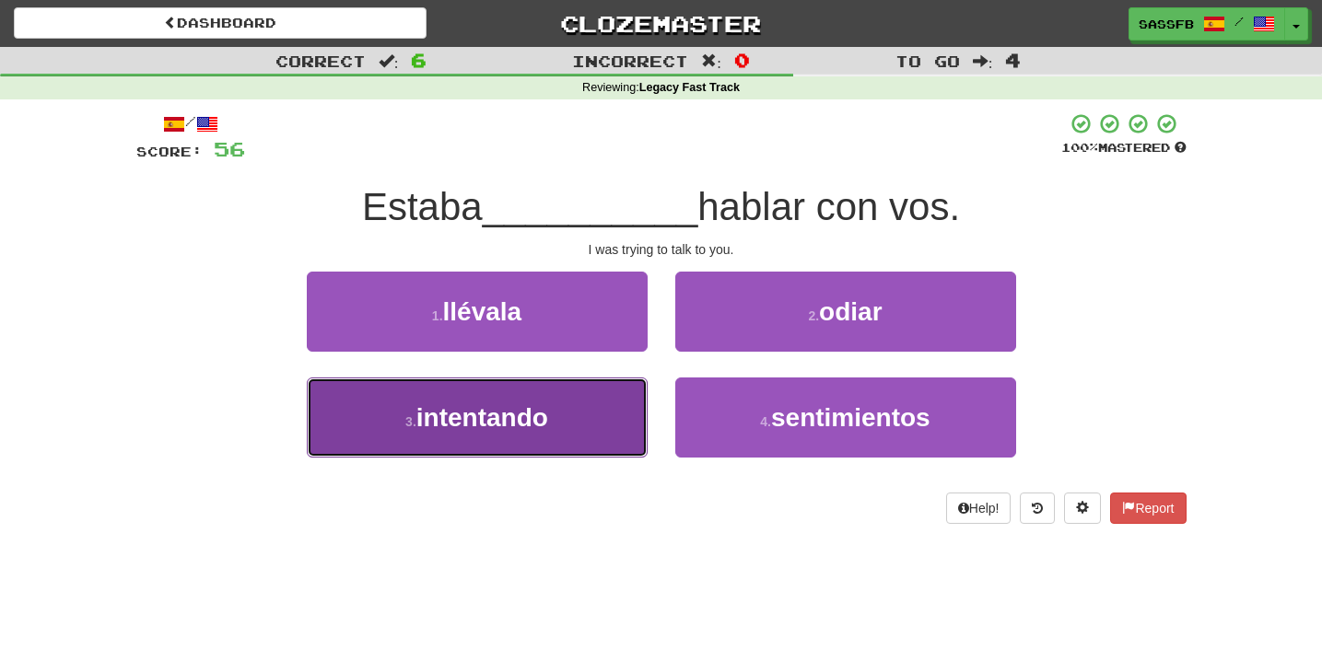
click at [575, 451] on button "3 . intentando" at bounding box center [477, 418] width 341 height 80
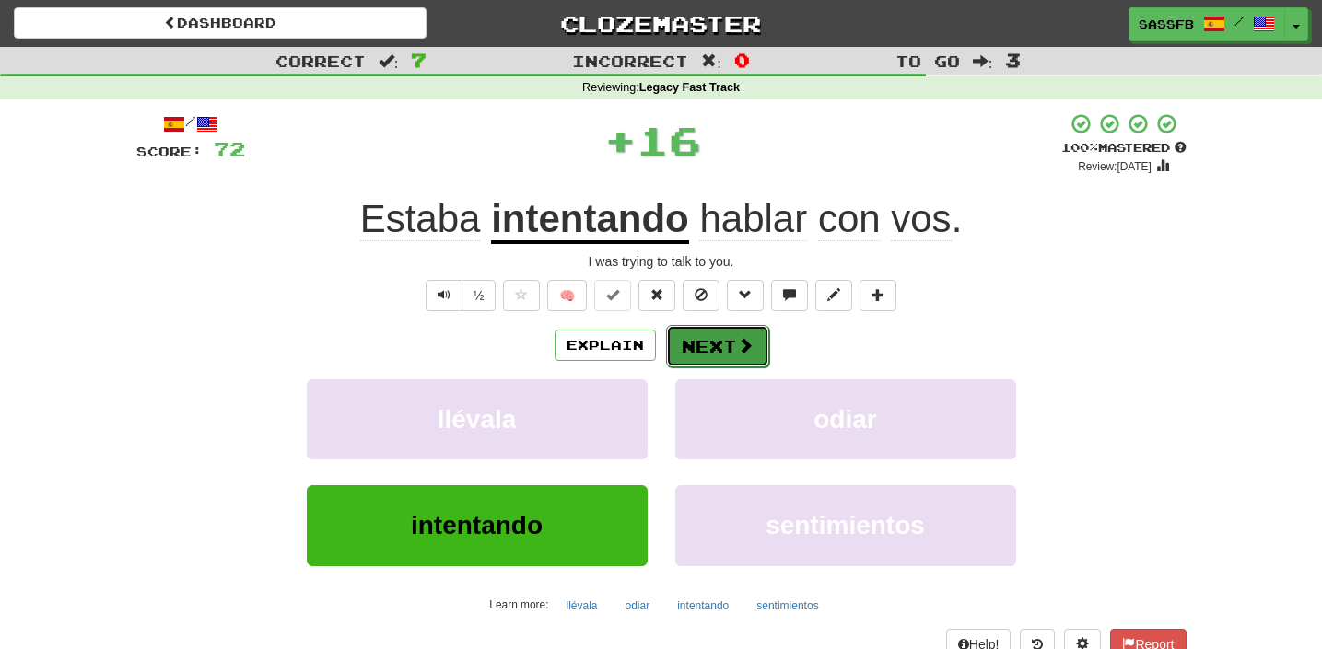
click at [730, 354] on button "Next" at bounding box center [717, 346] width 103 height 42
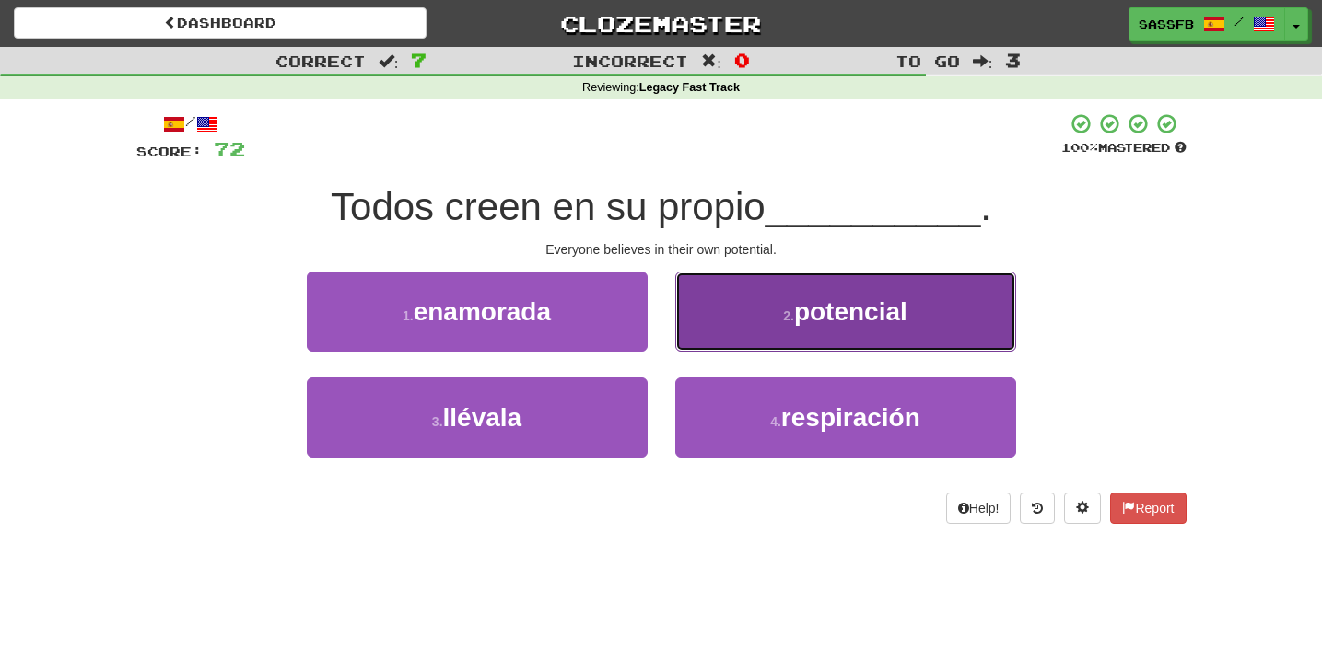
click at [973, 309] on button "2 . potencial" at bounding box center [845, 312] width 341 height 80
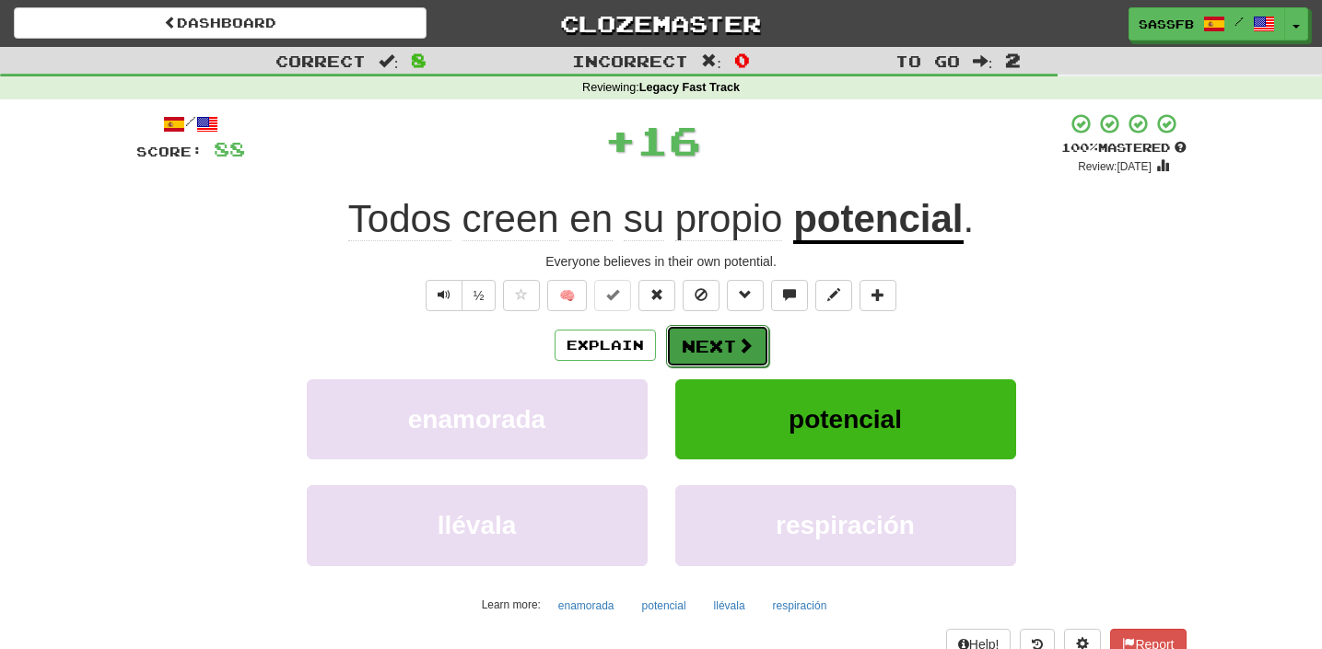
click at [694, 354] on button "Next" at bounding box center [717, 346] width 103 height 42
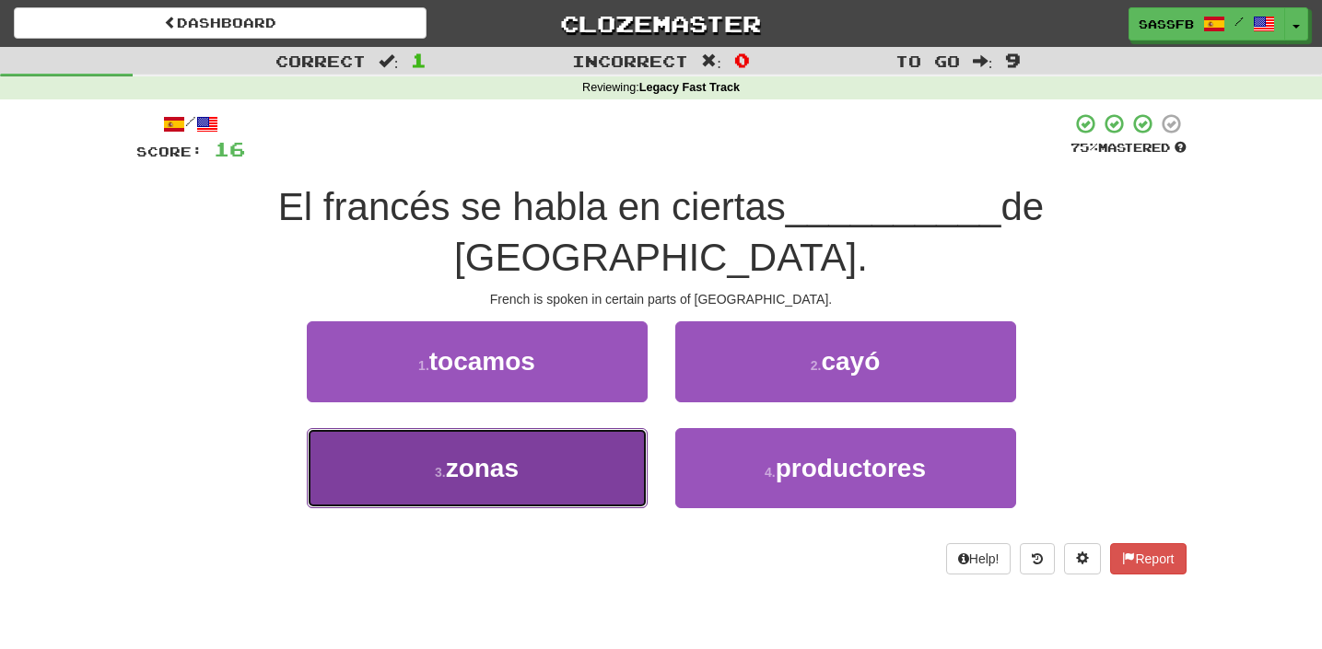
click at [490, 434] on button "3 . zonas" at bounding box center [477, 468] width 341 height 80
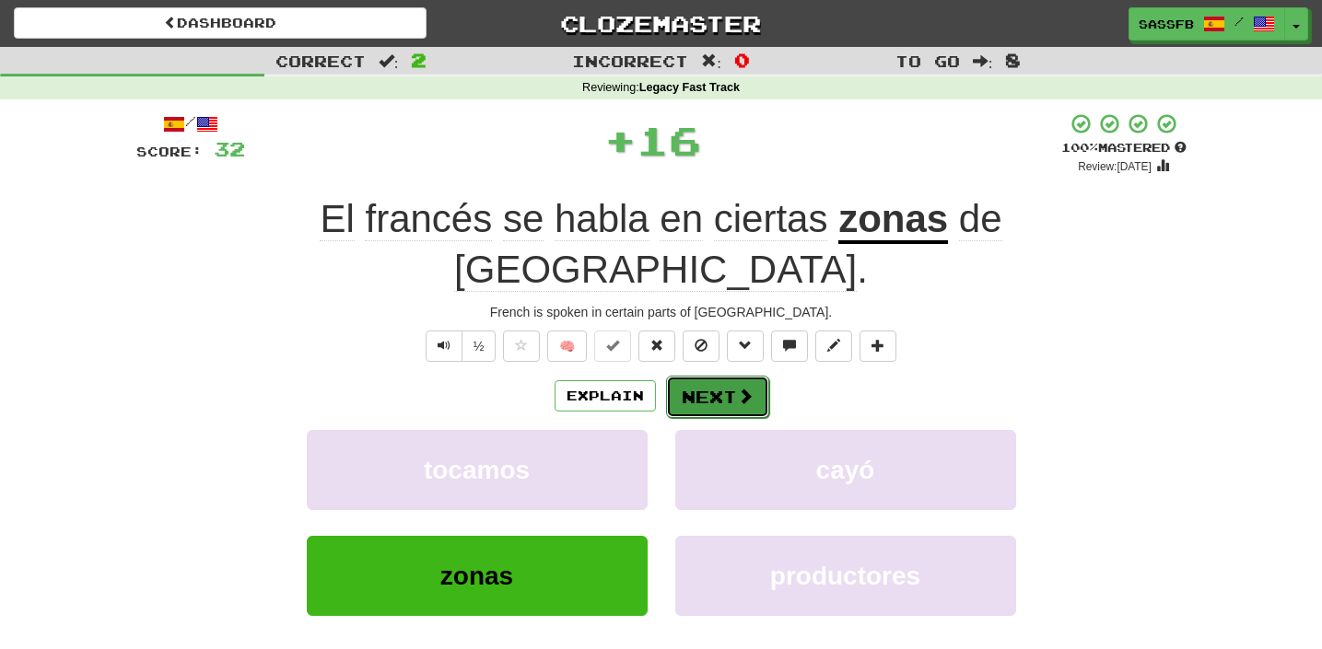
click at [683, 376] on button "Next" at bounding box center [717, 397] width 103 height 42
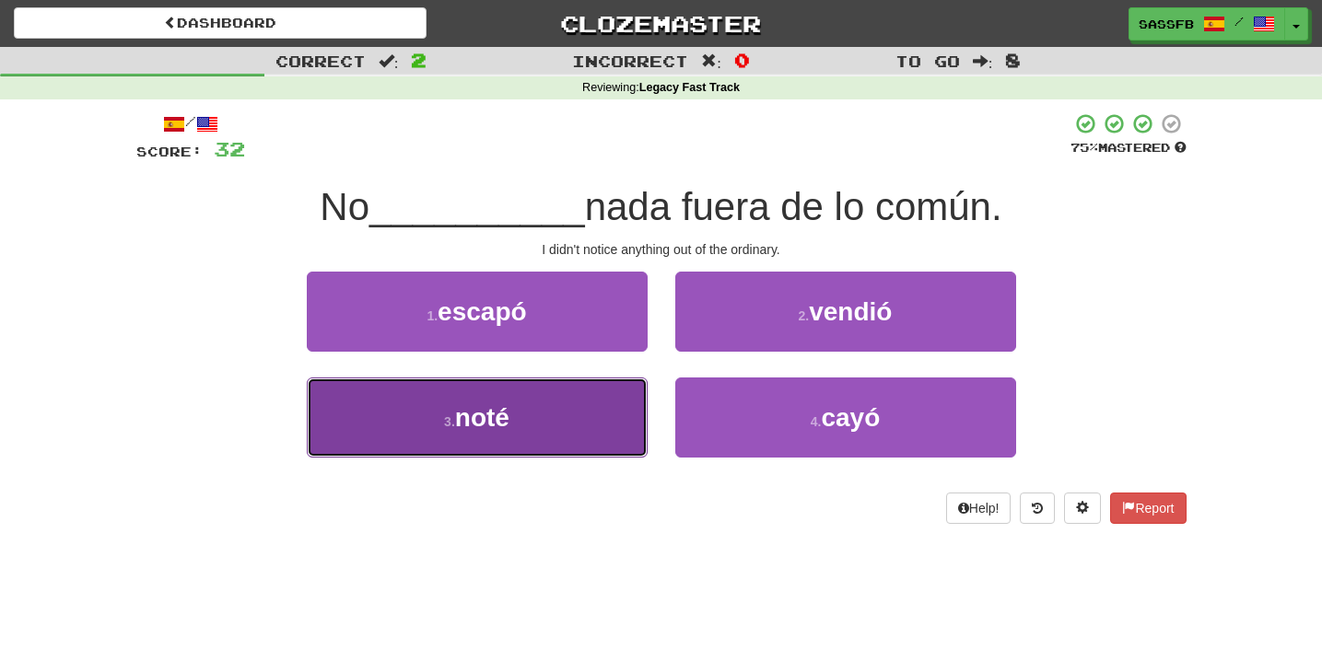
click at [520, 449] on button "3 . noté" at bounding box center [477, 418] width 341 height 80
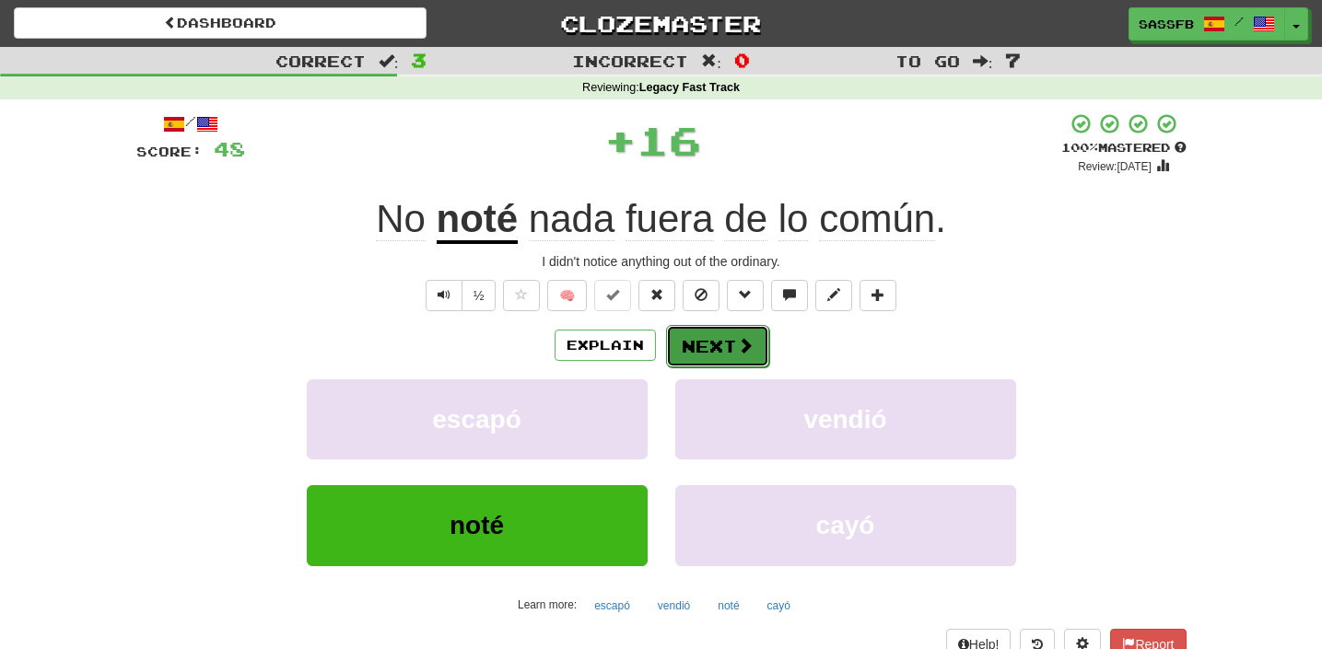
click at [729, 344] on button "Next" at bounding box center [717, 346] width 103 height 42
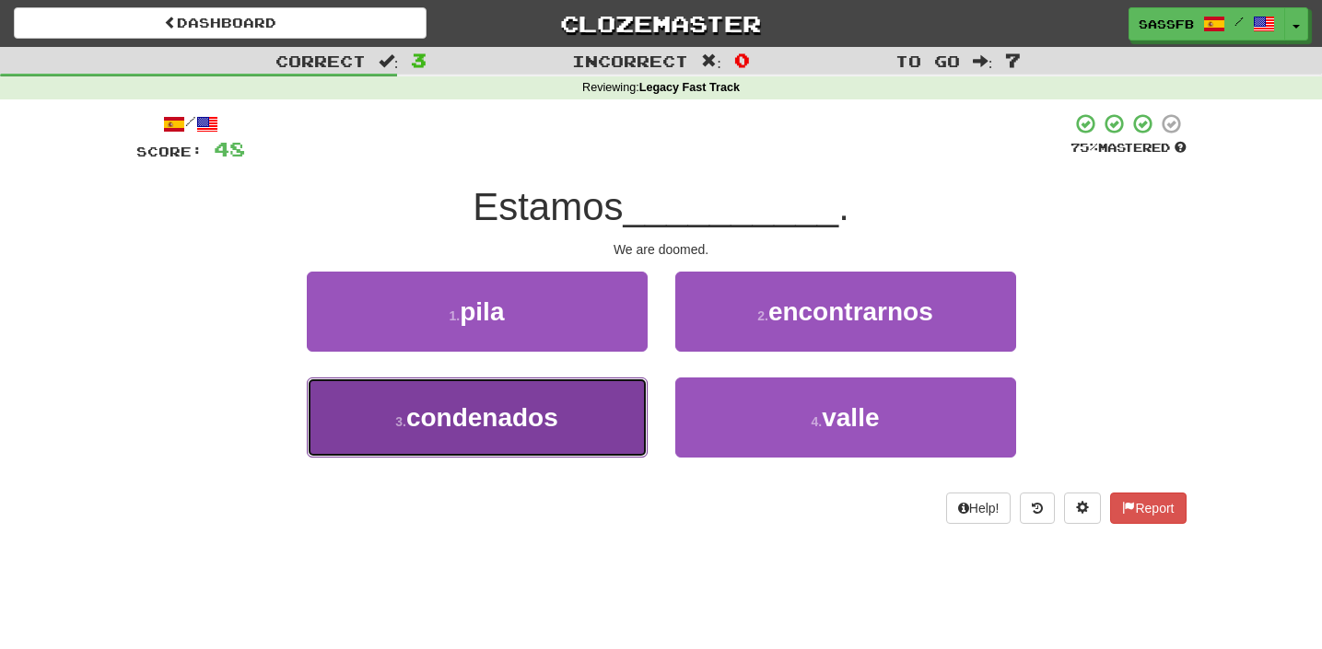
click at [508, 446] on button "3 . condenados" at bounding box center [477, 418] width 341 height 80
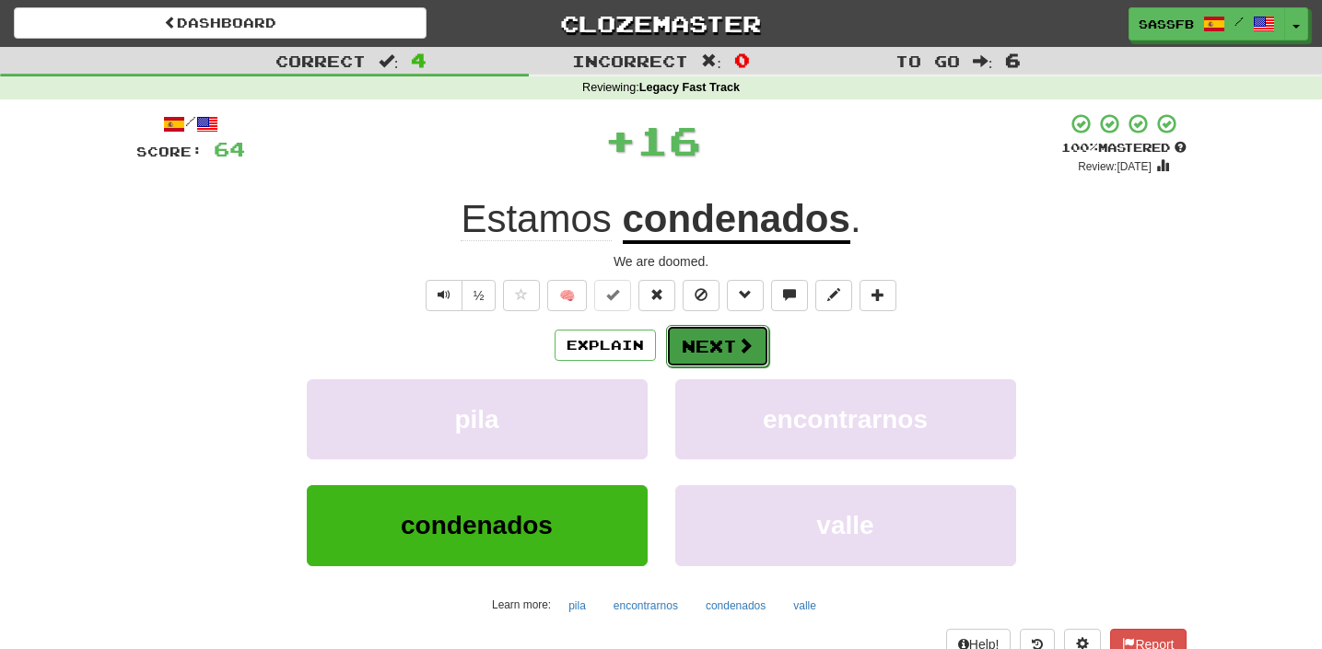
click at [724, 357] on button "Next" at bounding box center [717, 346] width 103 height 42
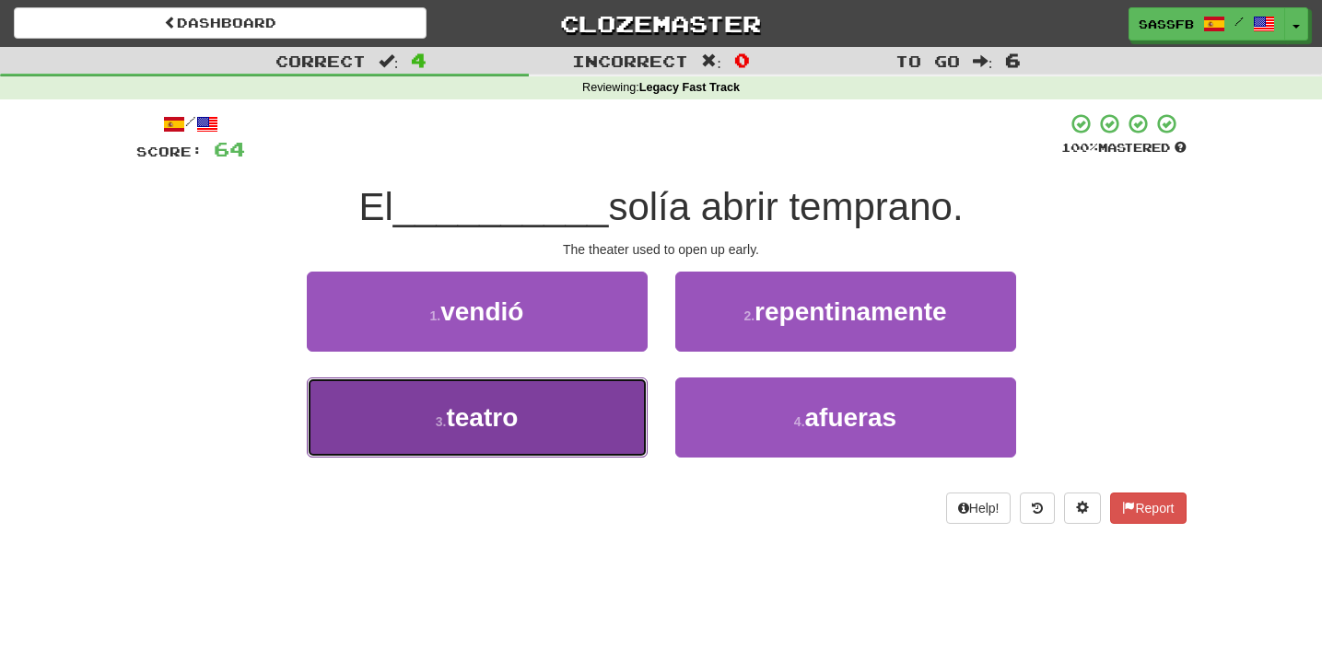
click at [460, 446] on button "3 . teatro" at bounding box center [477, 418] width 341 height 80
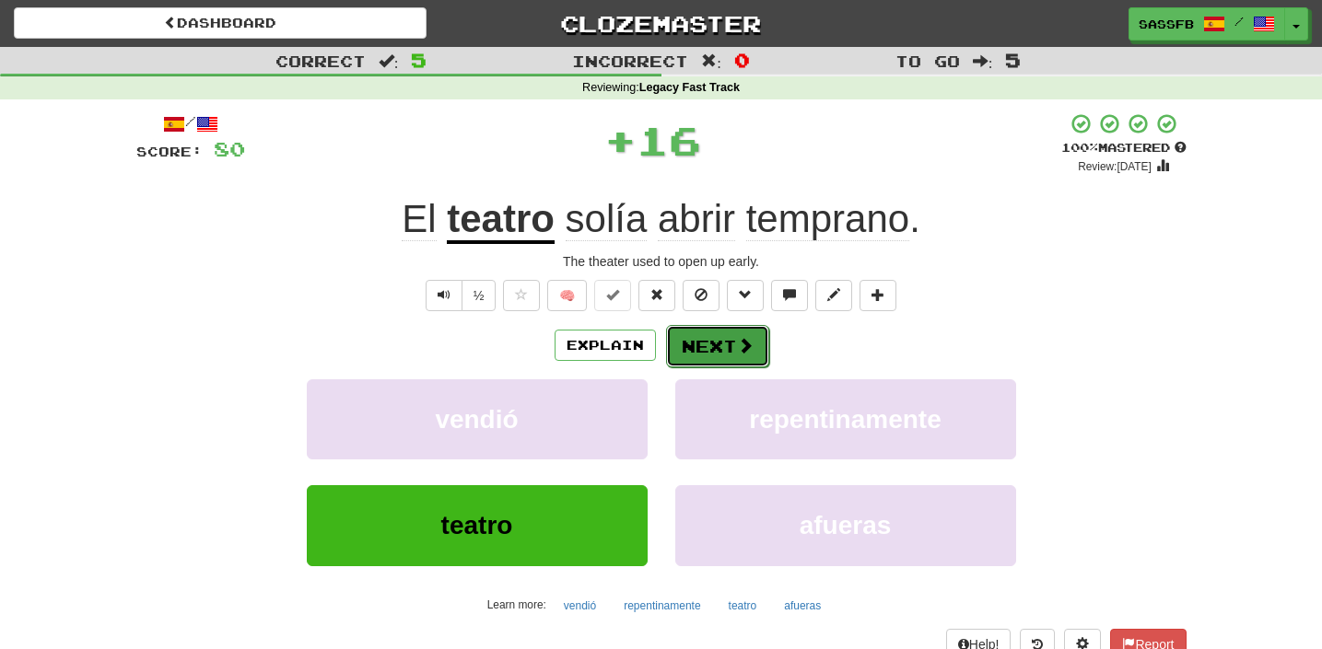
click at [724, 353] on button "Next" at bounding box center [717, 346] width 103 height 42
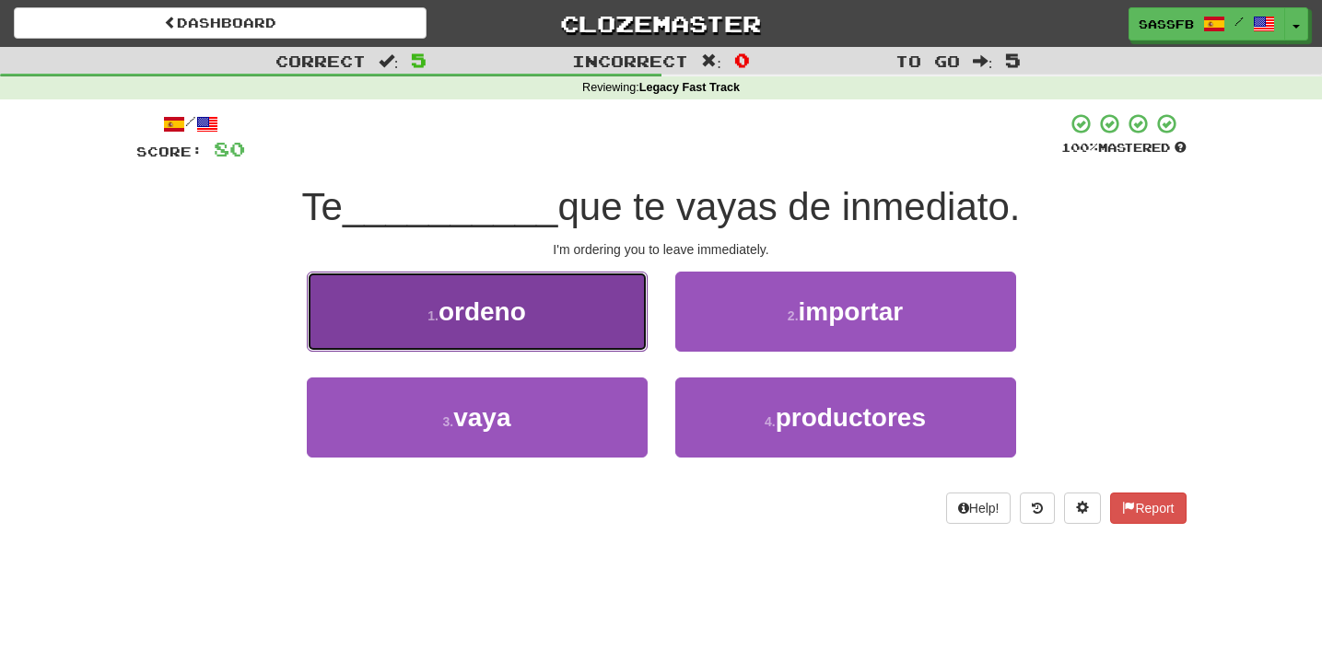
click at [494, 311] on span "ordeno" at bounding box center [482, 312] width 88 height 29
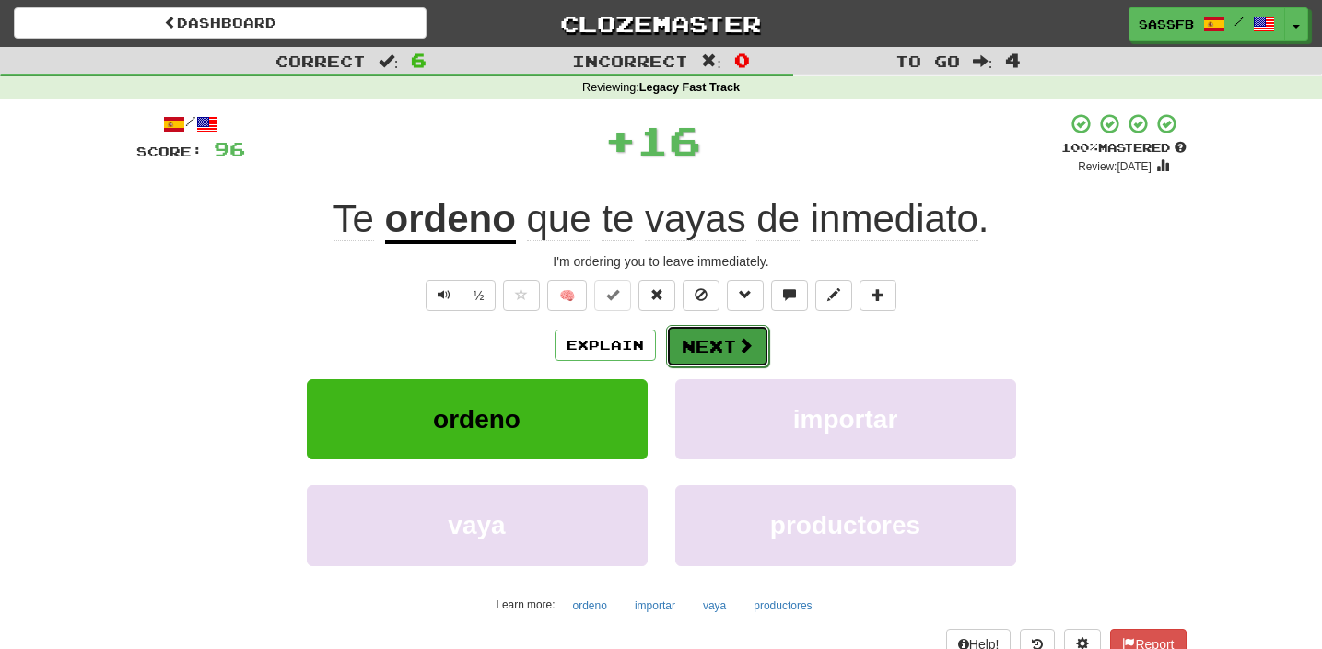
click at [738, 354] on span at bounding box center [745, 345] width 17 height 17
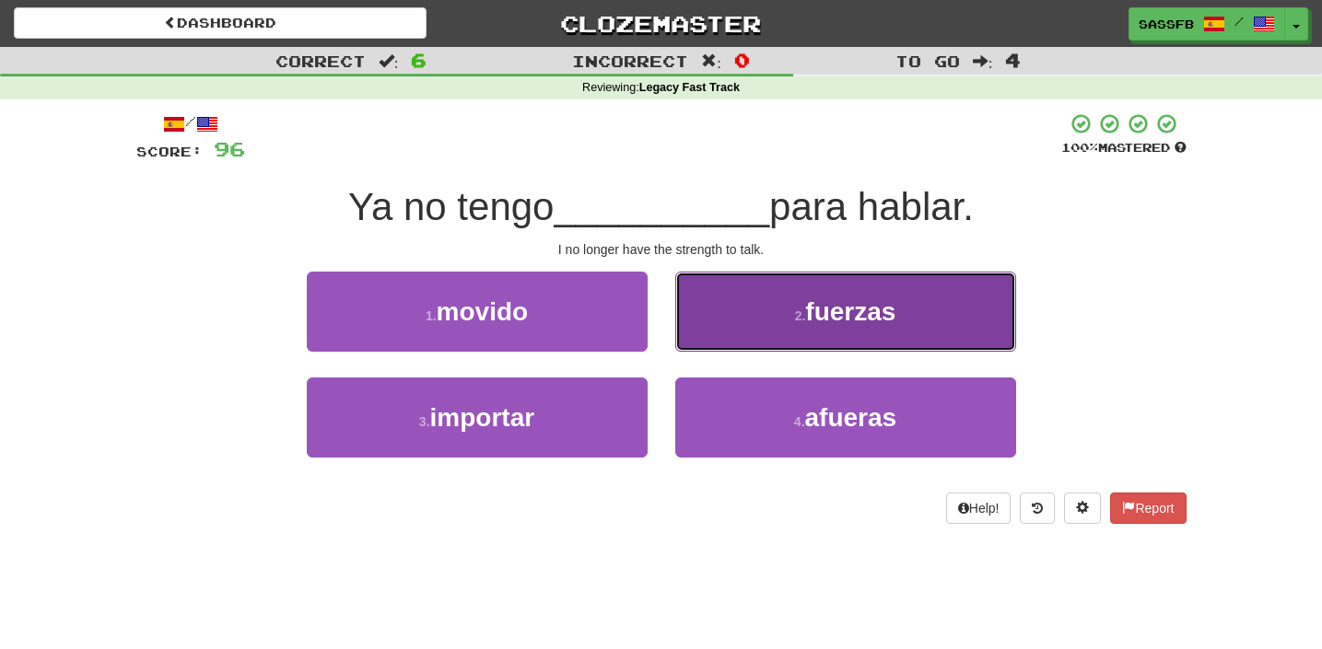
click at [849, 309] on span "fuerzas" at bounding box center [850, 312] width 90 height 29
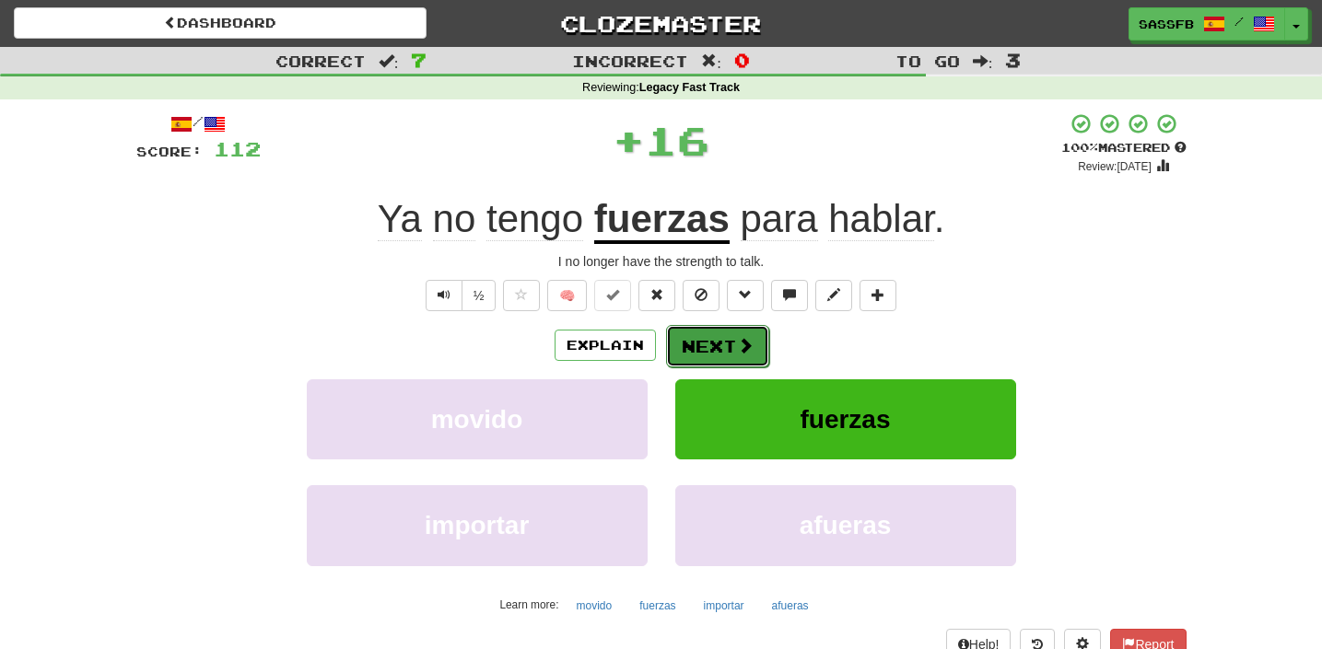
click at [672, 357] on button "Next" at bounding box center [717, 346] width 103 height 42
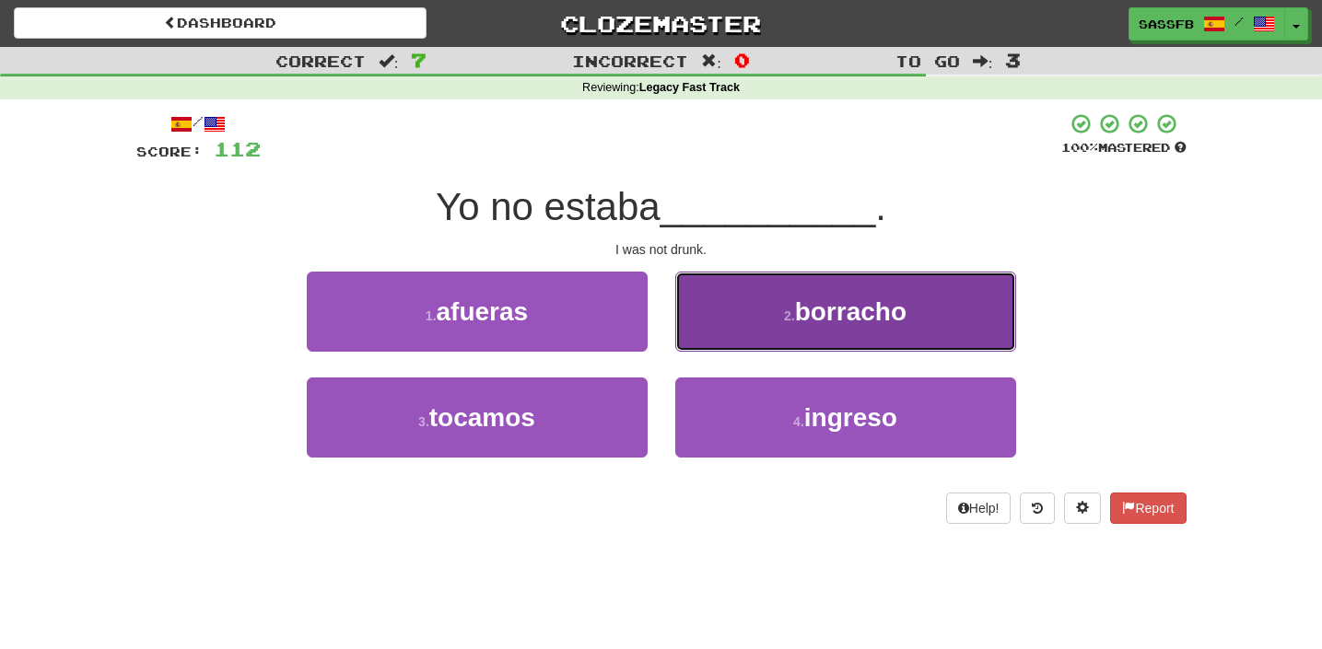
click at [851, 310] on span "borracho" at bounding box center [850, 312] width 111 height 29
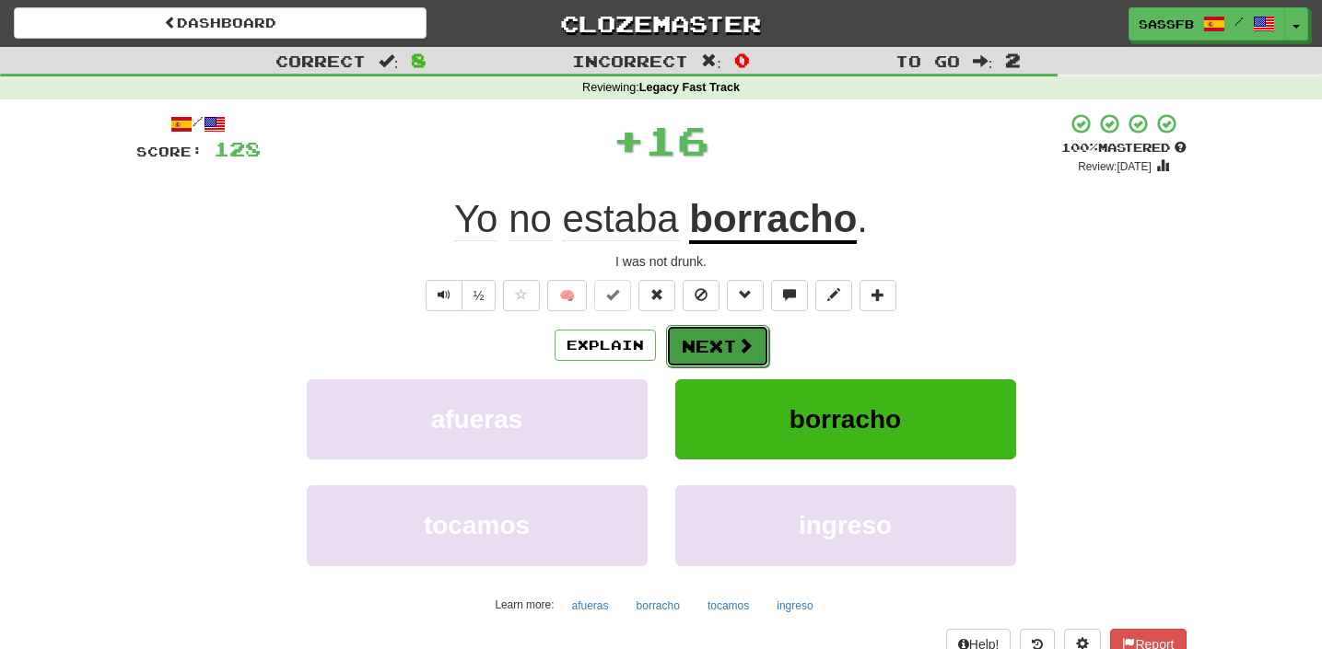
click at [737, 347] on span at bounding box center [745, 345] width 17 height 17
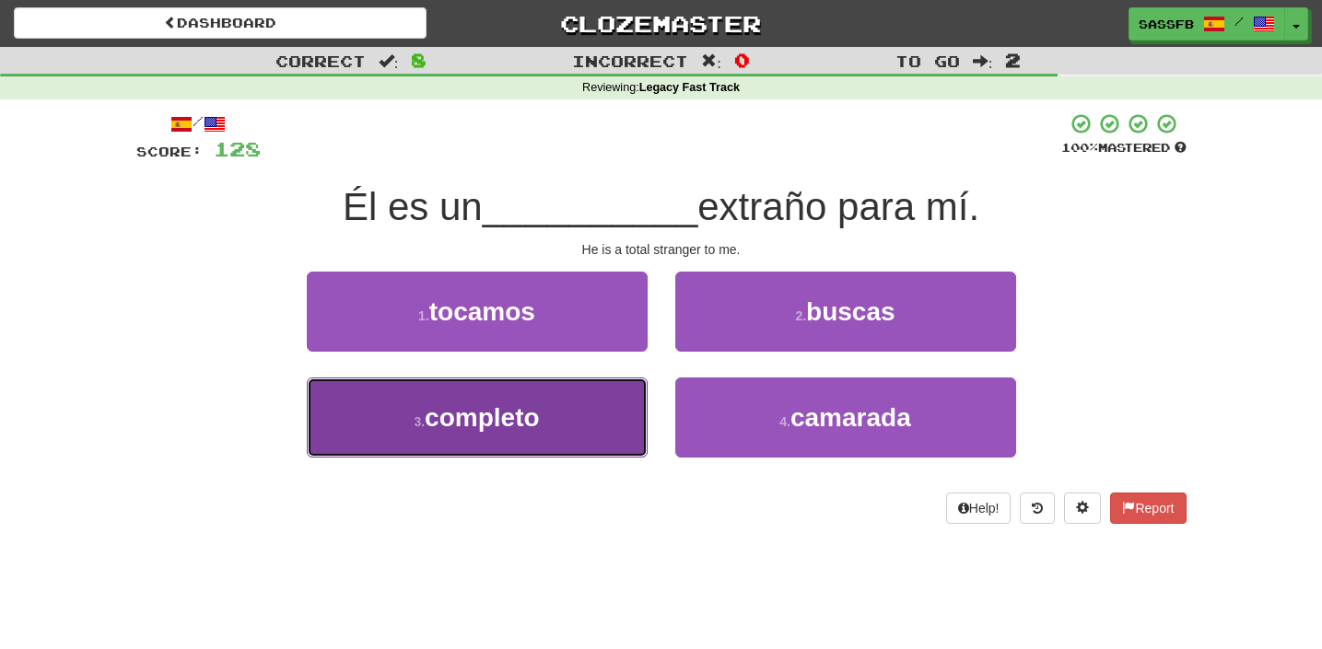
click at [458, 423] on span "completo" at bounding box center [482, 417] width 114 height 29
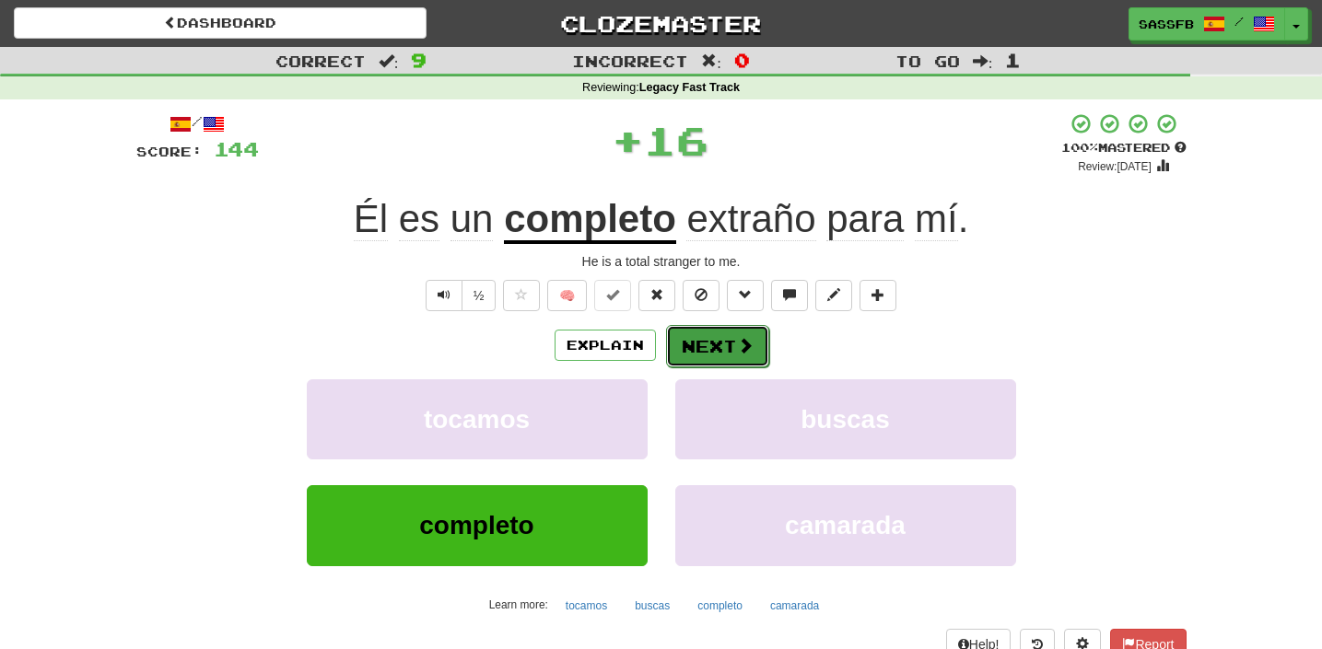
click at [739, 344] on span at bounding box center [745, 345] width 17 height 17
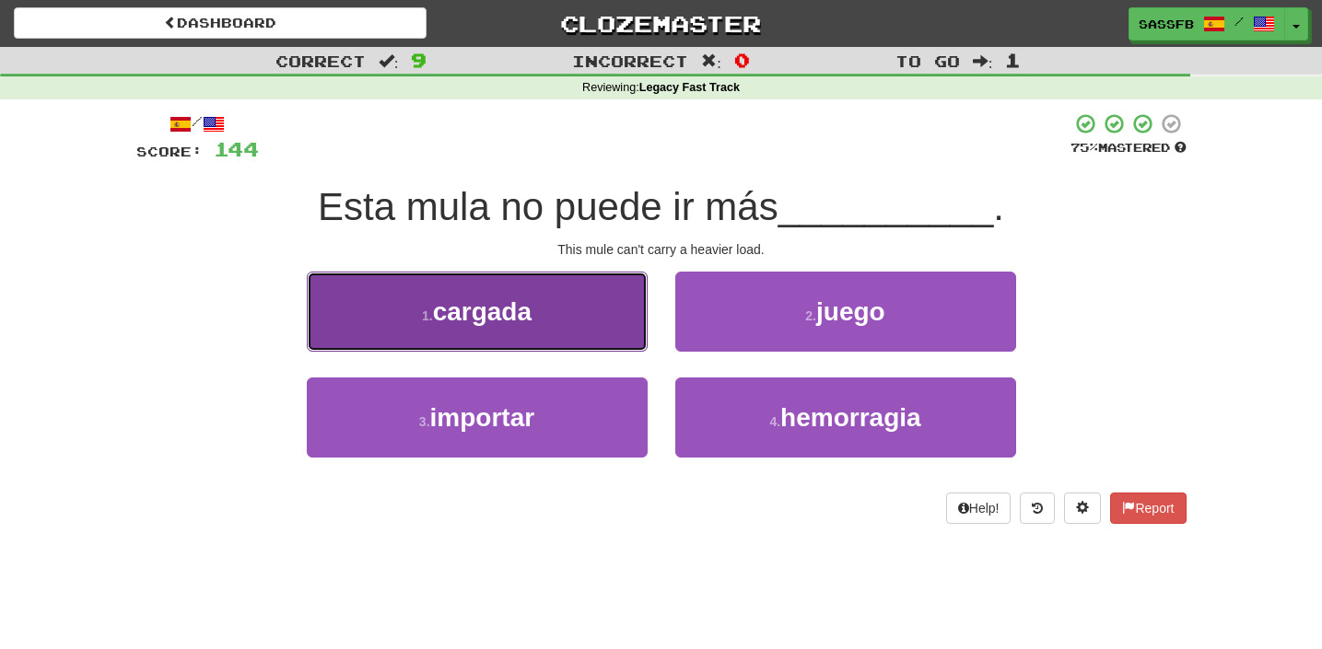
click at [447, 319] on span "cargada" at bounding box center [482, 312] width 99 height 29
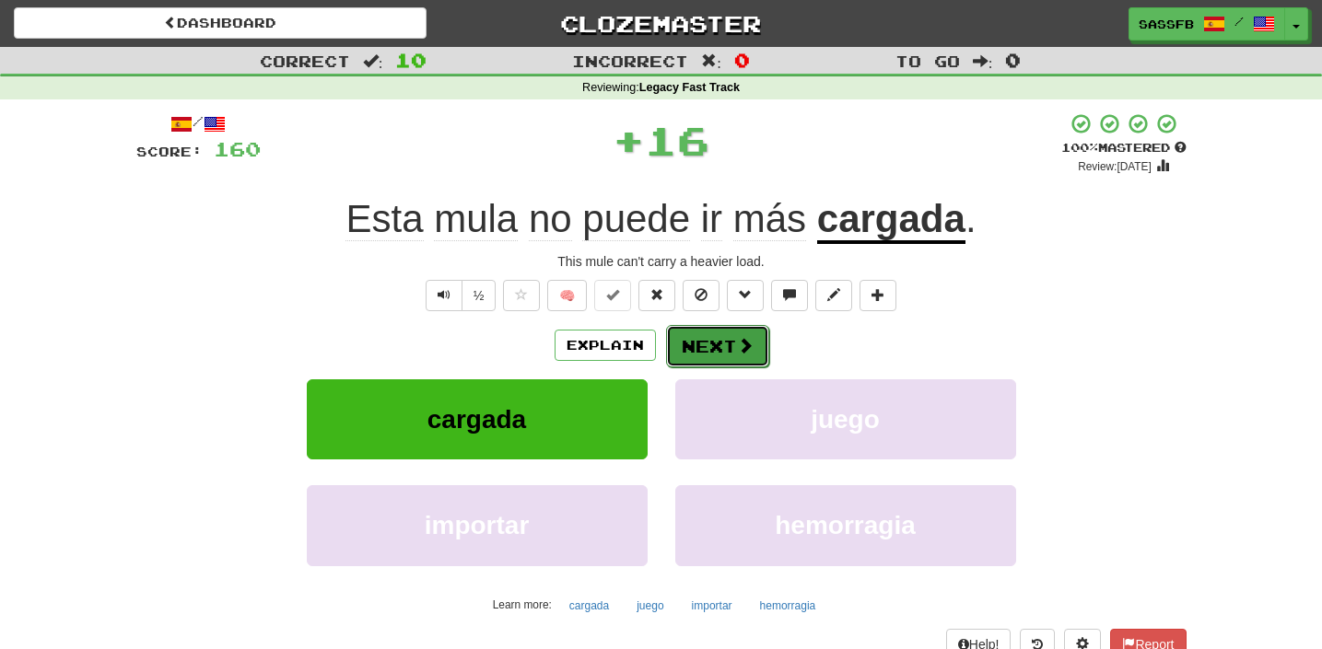
click at [691, 346] on button "Next" at bounding box center [717, 346] width 103 height 42
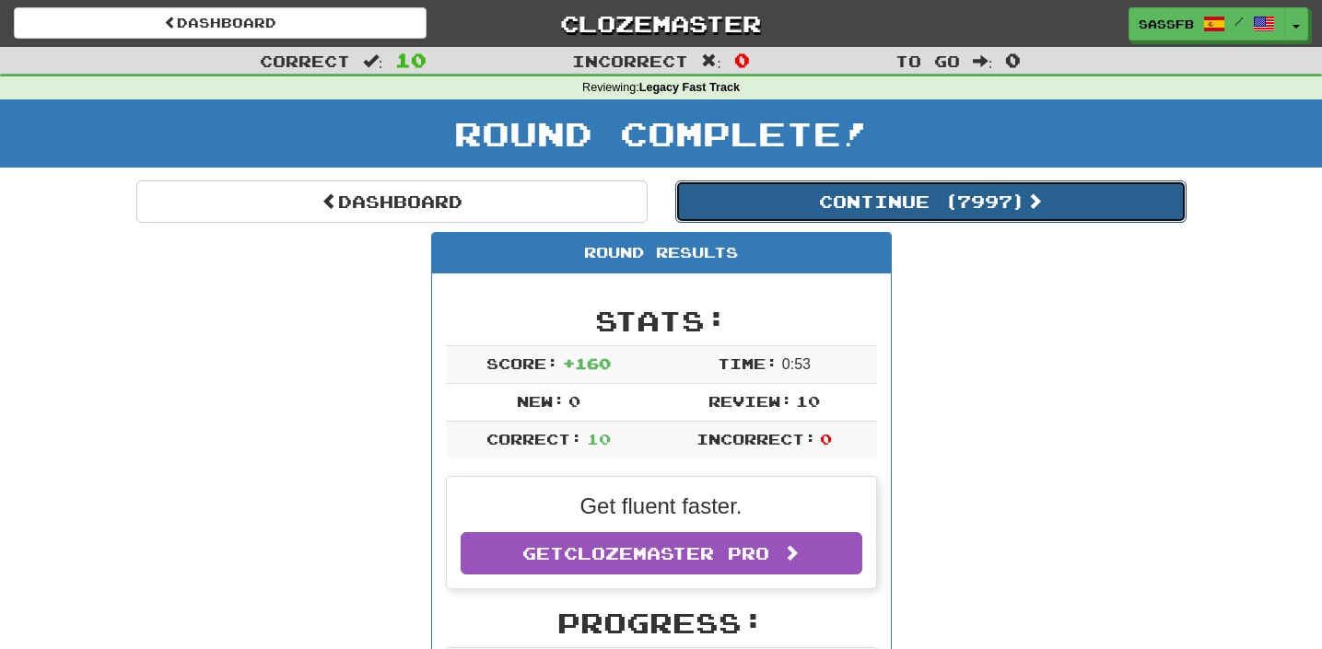
click at [940, 210] on button "Continue ( 7997 )" at bounding box center [930, 202] width 511 height 42
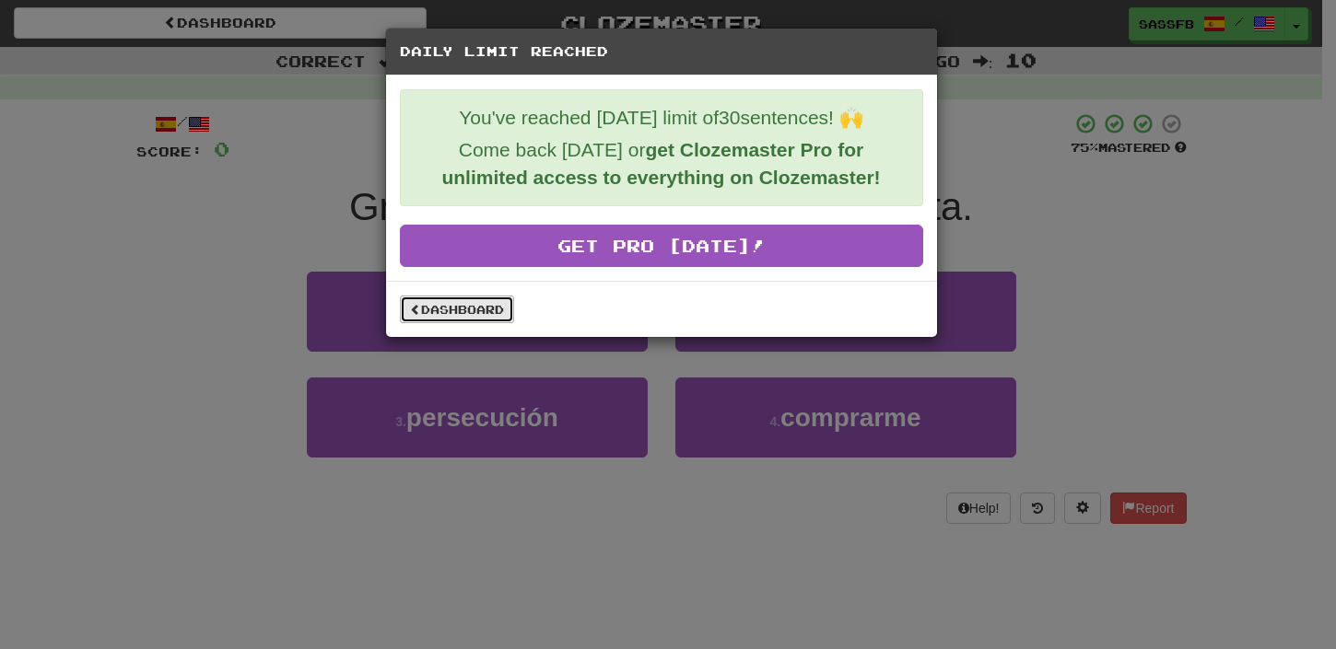
click at [437, 320] on link "Dashboard" at bounding box center [457, 310] width 114 height 28
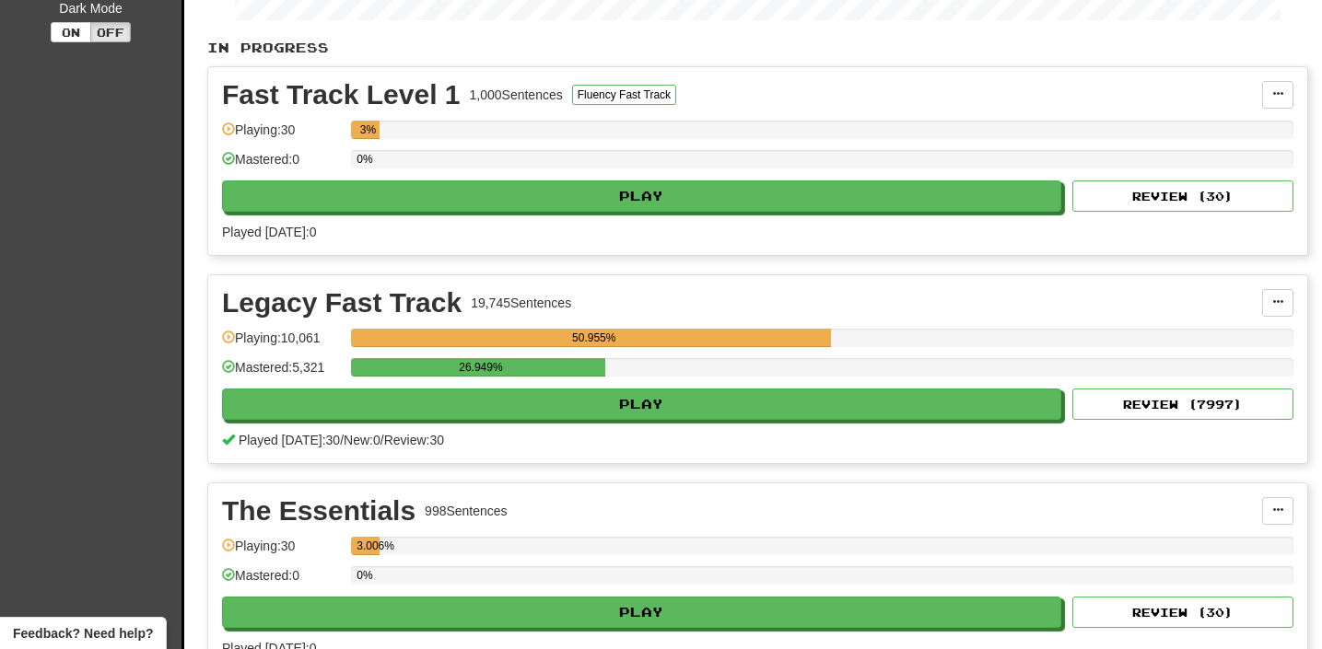
scroll to position [401, 0]
